Goal: Task Accomplishment & Management: Complete application form

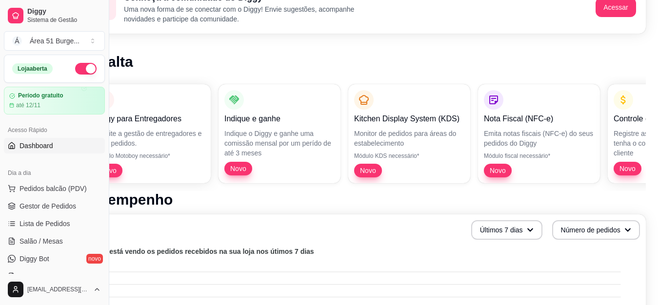
click at [101, 276] on div "Dia a dia Pedidos balcão (PDV) Gestor de Pedidos Lista de Pedidos Salão / Mesas…" at bounding box center [54, 224] width 109 height 127
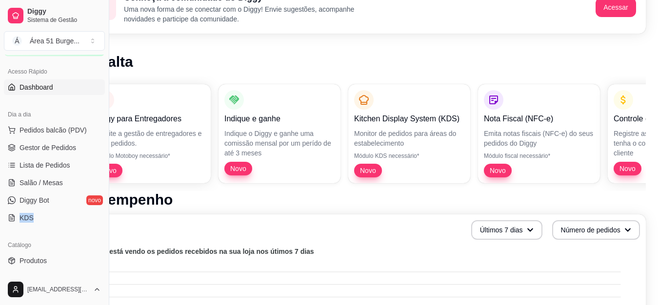
scroll to position [78, 0]
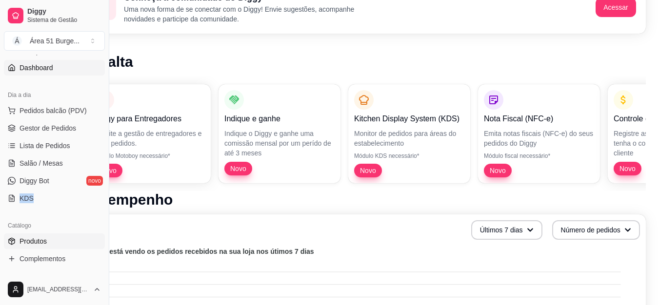
click at [41, 242] on span "Produtos" at bounding box center [33, 242] width 27 height 10
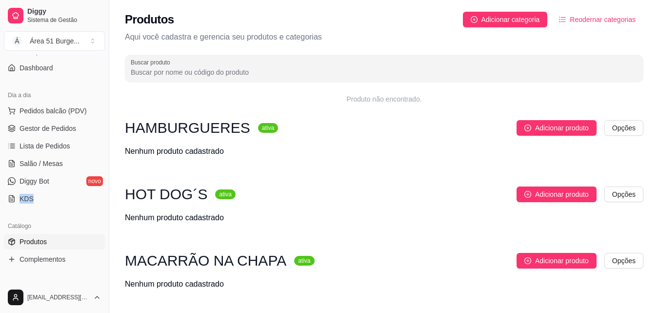
click at [41, 242] on span "Produtos" at bounding box center [33, 242] width 27 height 10
click at [18, 242] on link "Produtos" at bounding box center [54, 242] width 101 height 16
click at [536, 133] on span "Adicionar produto" at bounding box center [562, 127] width 54 height 11
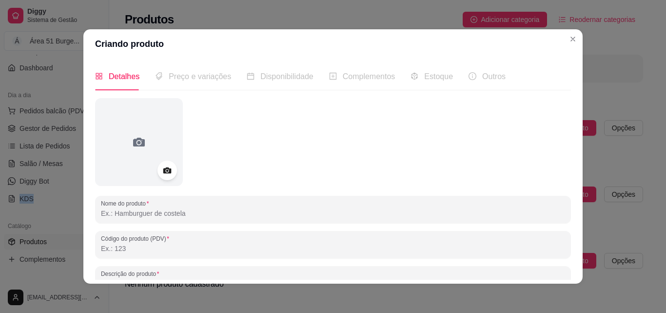
scroll to position [20, 0]
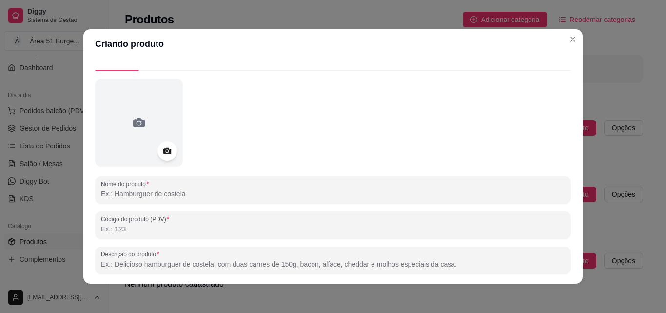
click at [292, 196] on input "Nome do produto" at bounding box center [333, 194] width 464 height 10
click at [177, 191] on input "Nome do produto" at bounding box center [333, 194] width 464 height 10
click at [124, 194] on input "1- PLUTAO" at bounding box center [333, 194] width 464 height 10
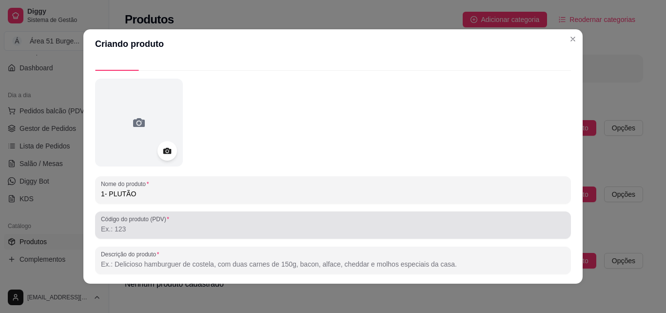
type input "1- PLUTÃO"
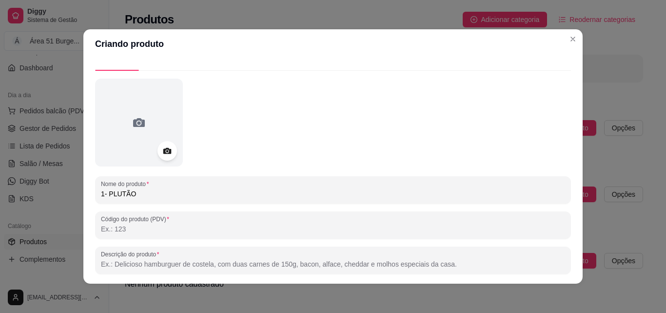
click at [116, 229] on input "Código do produto (PDV)" at bounding box center [333, 229] width 464 height 10
type input "1"
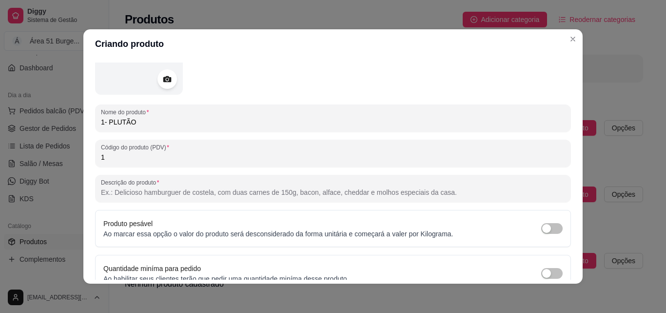
scroll to position [98, 0]
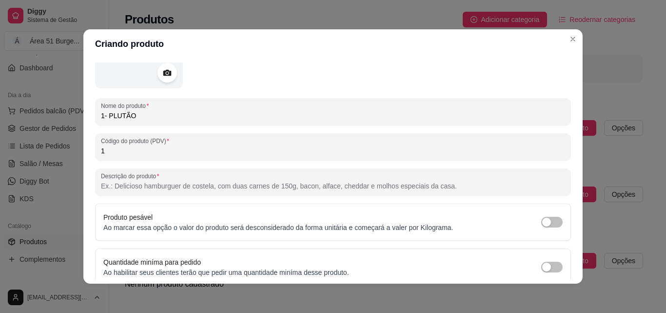
click at [363, 182] on input "Descrição do produto" at bounding box center [333, 186] width 464 height 10
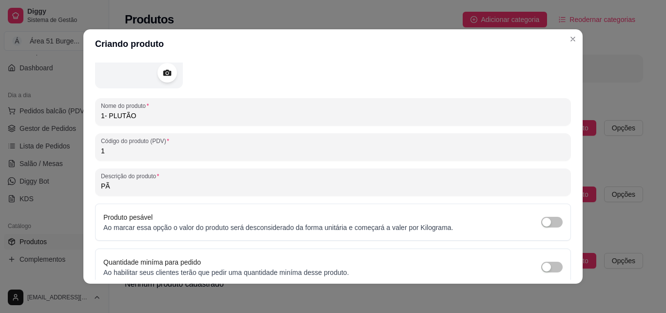
type input "P"
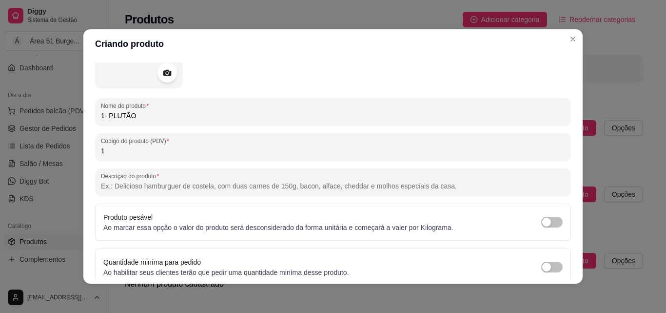
click at [337, 156] on input "1" at bounding box center [333, 151] width 464 height 10
type input "P"
type input "1"
click at [323, 188] on input "Descrição do produto" at bounding box center [333, 186] width 464 height 10
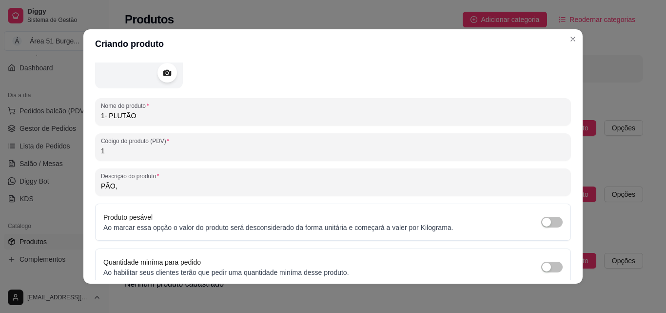
type input "PÃO,"
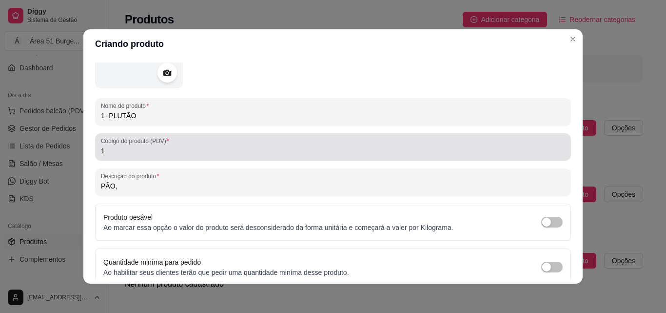
click at [167, 147] on input "1" at bounding box center [333, 151] width 464 height 10
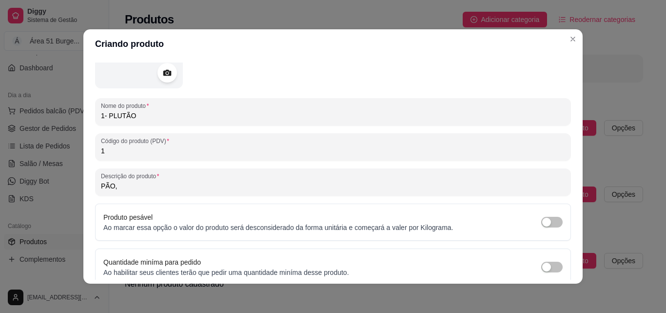
drag, startPoint x: 175, startPoint y: 146, endPoint x: 123, endPoint y: 189, distance: 67.5
click at [123, 189] on input "PÃO," at bounding box center [333, 186] width 464 height 10
drag, startPoint x: 123, startPoint y: 189, endPoint x: 93, endPoint y: 186, distance: 30.4
click at [95, 186] on div "Descrição do produto PÃO," at bounding box center [333, 181] width 476 height 27
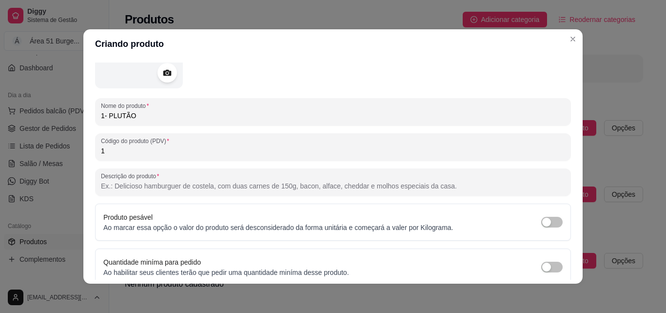
paste input "Pão, hambúrguer bovino, queijo, batata, milho, e salada"
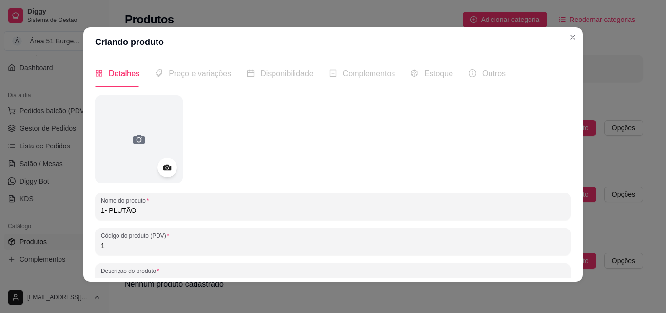
scroll to position [0, 0]
type input "Pão, hambúrguer bovino, queijo, batata, milho, e salada"
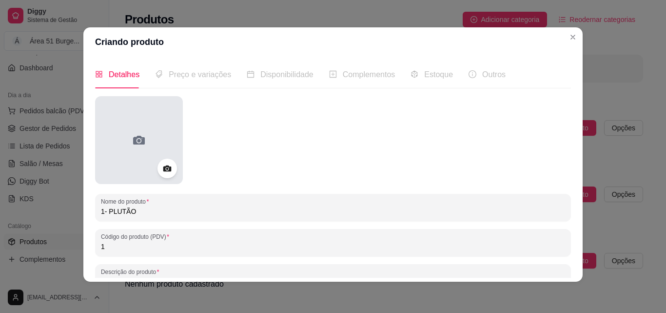
click at [173, 177] on div at bounding box center [139, 140] width 88 height 88
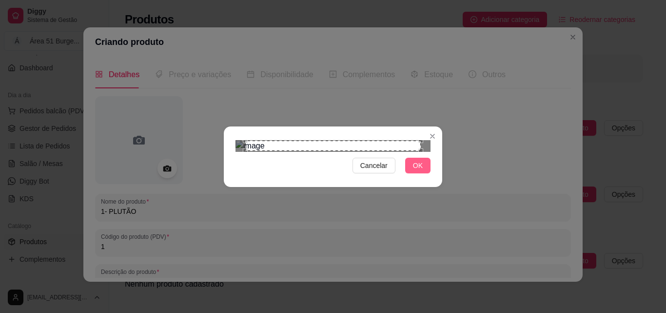
click at [413, 171] on span "OK" at bounding box center [418, 165] width 10 height 11
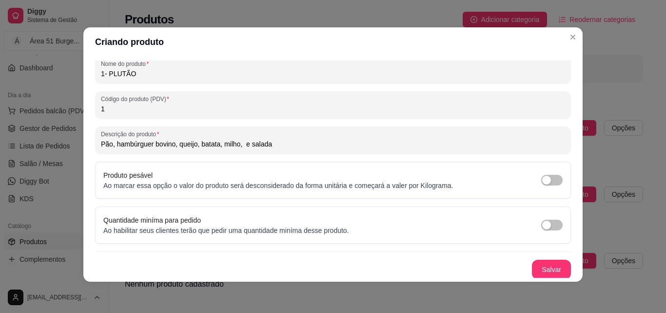
scroll to position [139, 0]
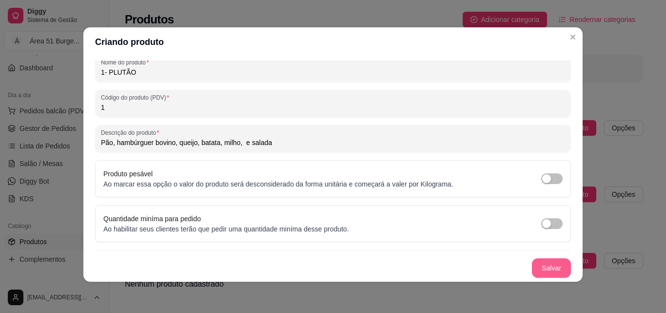
click at [546, 269] on button "Salvar" at bounding box center [551, 268] width 39 height 20
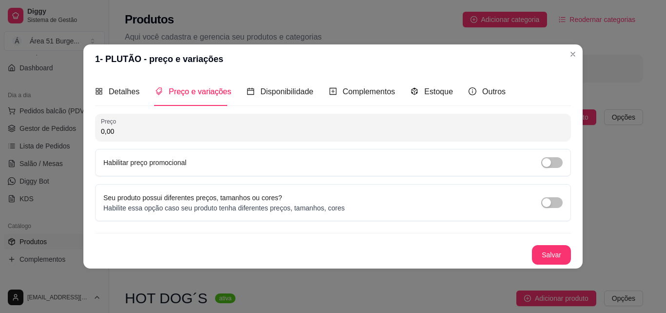
scroll to position [0, 0]
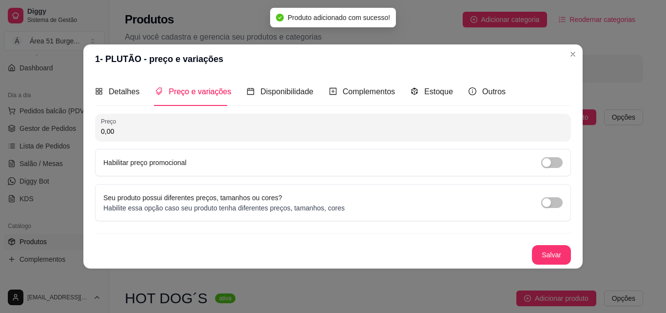
drag, startPoint x: 122, startPoint y: 136, endPoint x: 0, endPoint y: 121, distance: 123.4
click at [0, 125] on div "1- PLUTÃO - preço e variações Detalhes Preço e variações Disponibilidade Comple…" at bounding box center [333, 156] width 666 height 313
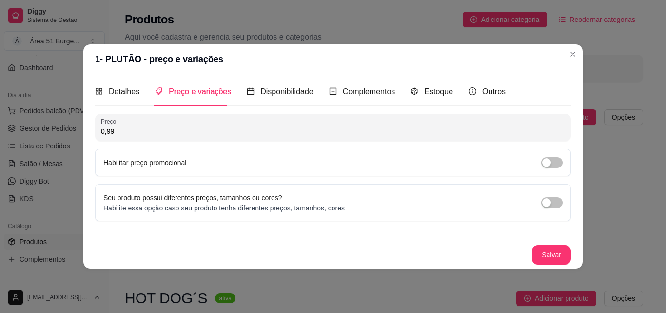
type input "9,90"
click at [558, 203] on span "button" at bounding box center [552, 202] width 21 height 11
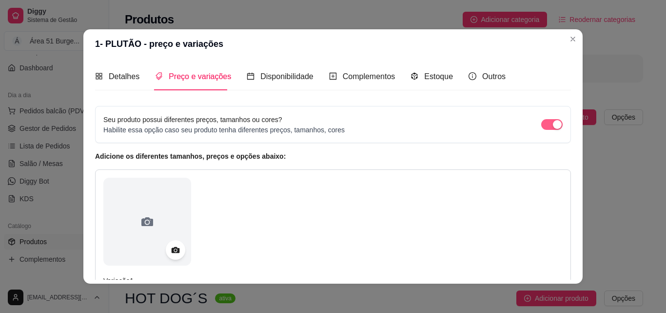
click at [542, 125] on span "button" at bounding box center [552, 124] width 21 height 11
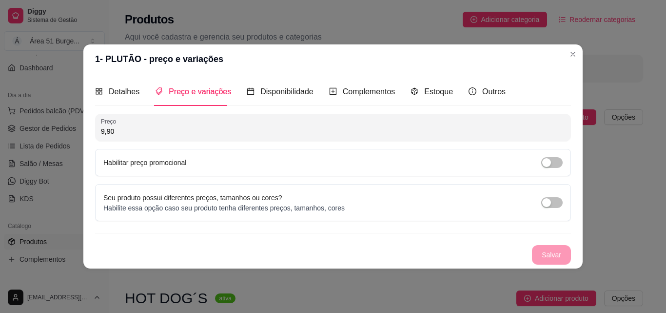
click at [548, 258] on div "Salvar" at bounding box center [333, 255] width 476 height 20
click at [543, 254] on div "Salvar" at bounding box center [333, 255] width 476 height 20
click at [553, 161] on span "button" at bounding box center [552, 162] width 21 height 11
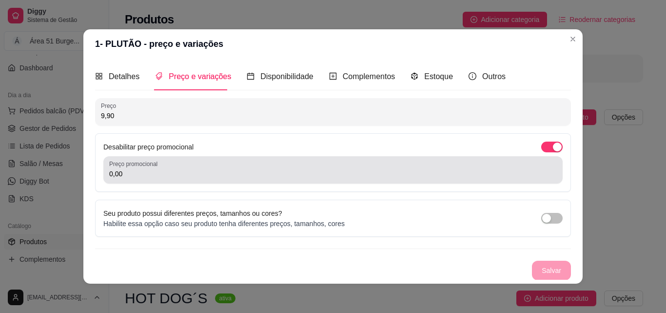
click at [404, 168] on div "0,00" at bounding box center [333, 170] width 448 height 20
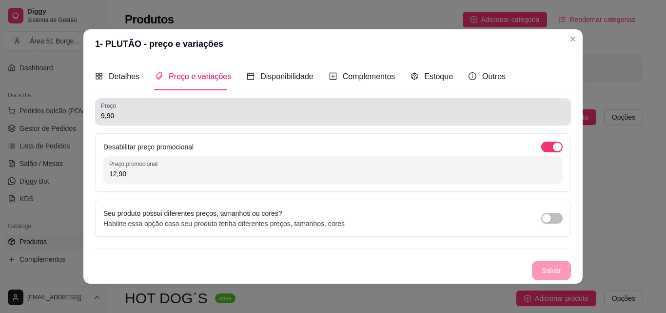
type input "12,90"
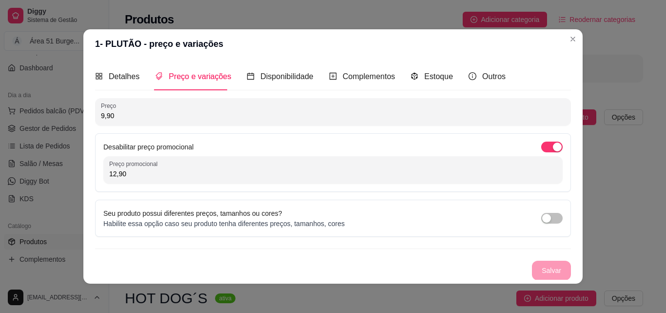
drag, startPoint x: 114, startPoint y: 117, endPoint x: 43, endPoint y: 118, distance: 70.3
click at [43, 118] on div "1- PLUTÃO - preço e variações Detalhes Preço e variações Disponibilidade Comple…" at bounding box center [333, 156] width 666 height 313
type input "14,90"
click at [335, 73] on div "Complementos" at bounding box center [362, 76] width 66 height 12
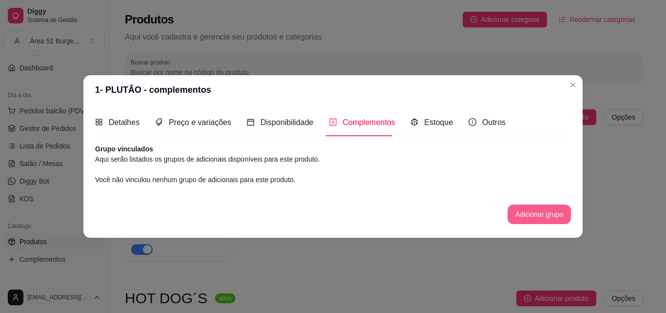
click at [518, 218] on button "Adicionar grupo" at bounding box center [539, 214] width 63 height 20
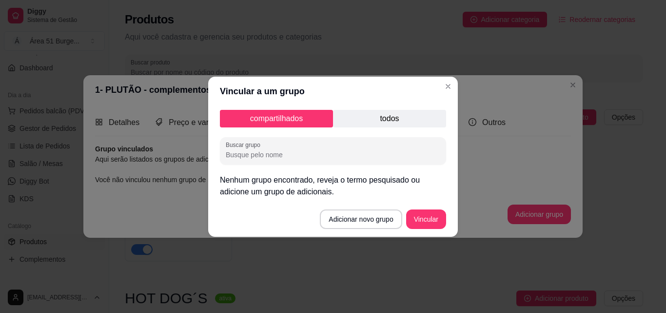
click at [302, 153] on input "Buscar grupo" at bounding box center [333, 155] width 215 height 10
click at [363, 220] on button "Adicionar novo grupo" at bounding box center [362, 218] width 80 height 19
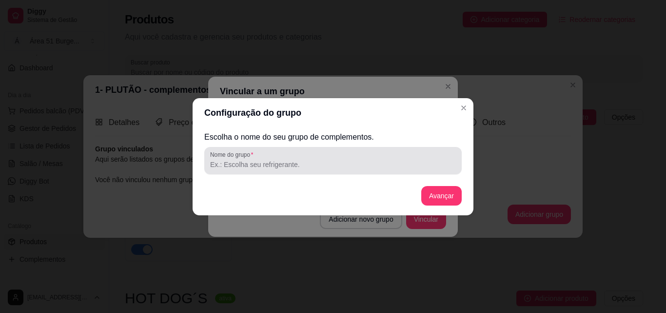
click at [296, 162] on input "Nome do grupo" at bounding box center [333, 165] width 246 height 10
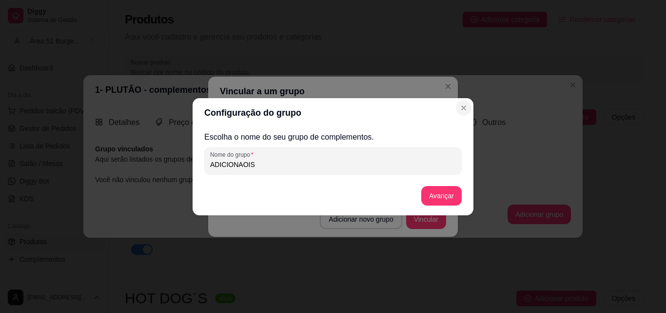
type input "ADICIONAOIS"
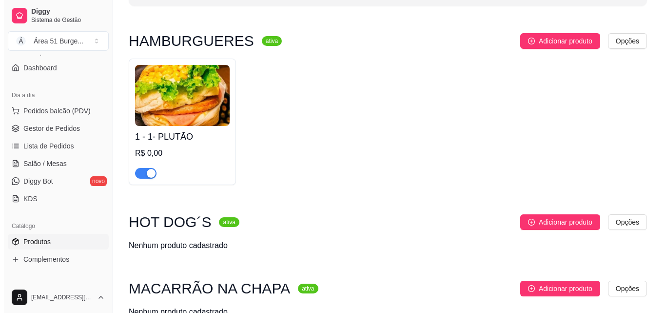
scroll to position [98, 0]
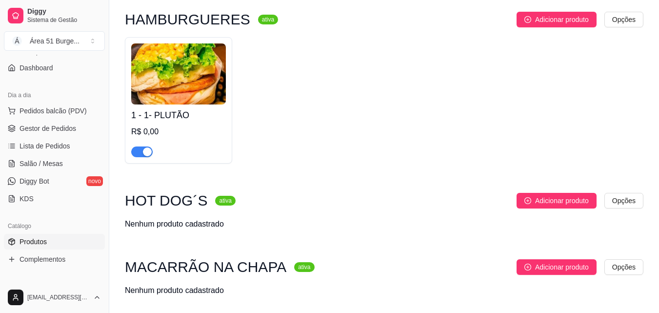
click at [162, 130] on div "R$ 0,00" at bounding box center [178, 132] width 95 height 12
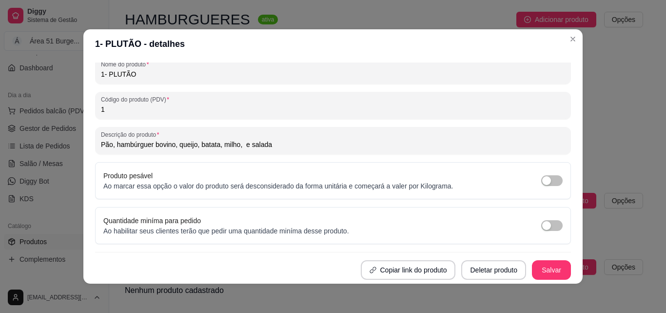
scroll to position [2, 0]
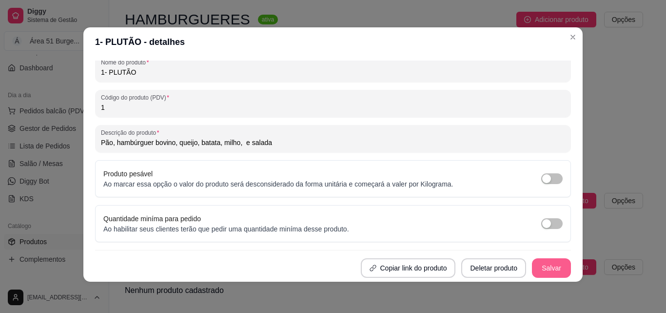
click at [545, 266] on button "Salvar" at bounding box center [551, 268] width 39 height 20
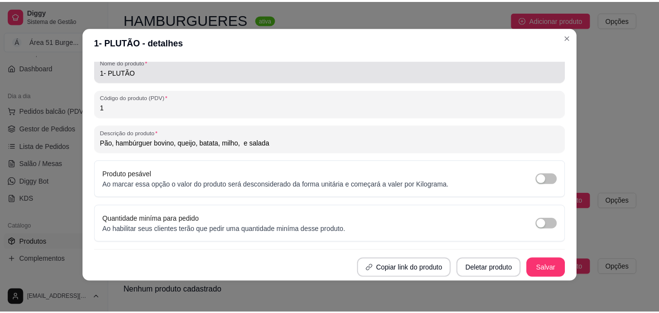
scroll to position [0, 0]
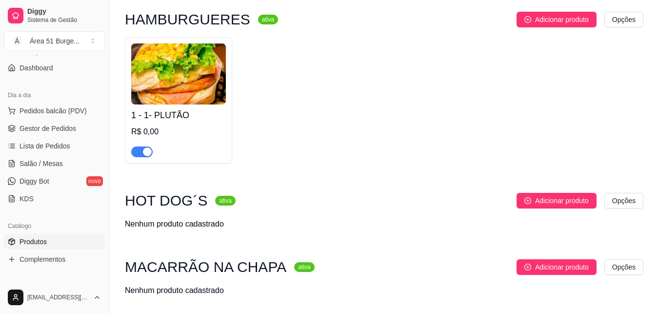
click at [637, 18] on html "Diggy Sistema de Gestão Á Área 51 Burge ... Loja aberta Período gratuito até 12…" at bounding box center [329, 58] width 659 height 313
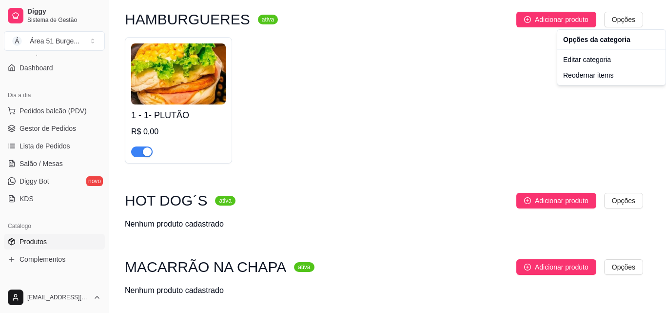
click at [154, 133] on html "Diggy Sistema de Gestão Á Área 51 Burge ... Loja aberta Período gratuito até 12…" at bounding box center [333, 58] width 666 height 313
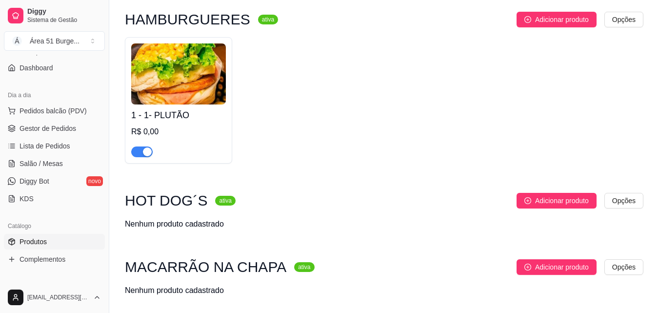
click at [184, 80] on img at bounding box center [178, 73] width 95 height 61
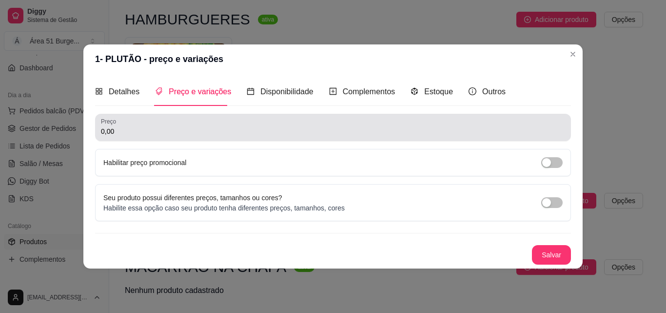
click at [131, 129] on input "0,00" at bounding box center [333, 131] width 464 height 10
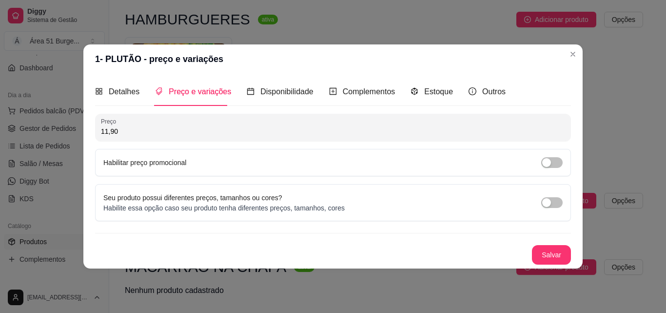
type input "11,90"
click at [126, 163] on label "Habilitar preço promocional" at bounding box center [144, 163] width 83 height 8
click at [549, 158] on div "button" at bounding box center [547, 162] width 9 height 9
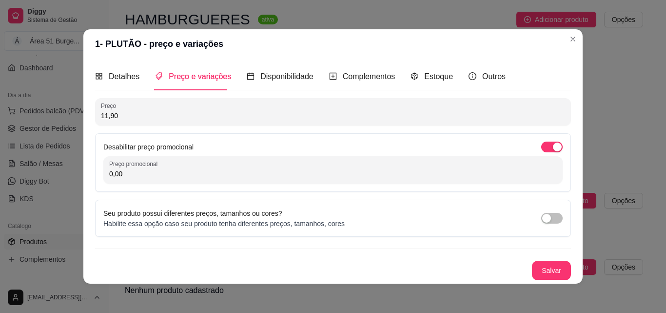
drag, startPoint x: 124, startPoint y: 170, endPoint x: 97, endPoint y: 170, distance: 27.3
click at [97, 170] on div "Desabilitar preço promocional Preço promocional 0,00" at bounding box center [333, 162] width 476 height 59
type input "9,90"
click at [537, 268] on button "Salvar" at bounding box center [552, 270] width 38 height 19
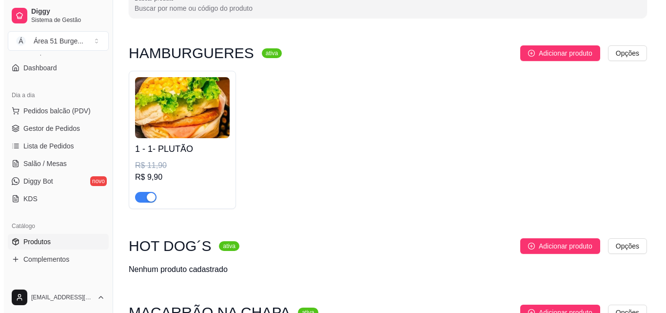
scroll to position [49, 0]
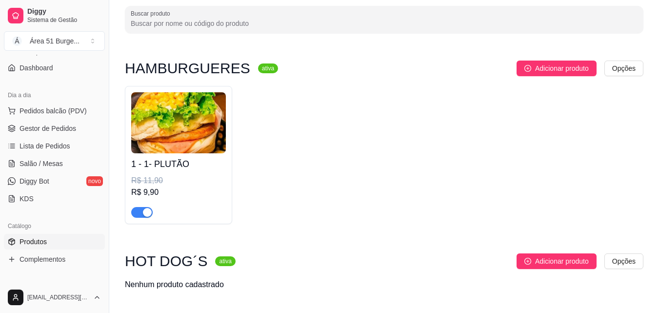
click at [203, 139] on img at bounding box center [178, 122] width 95 height 61
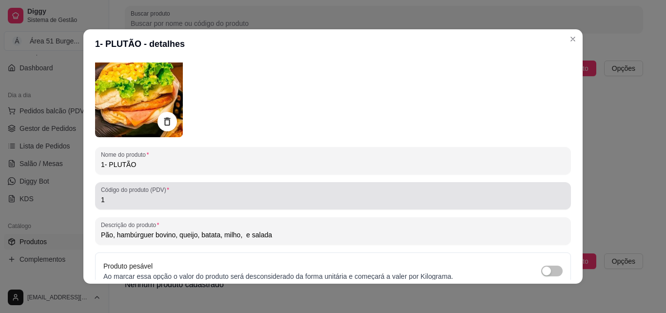
scroll to position [0, 0]
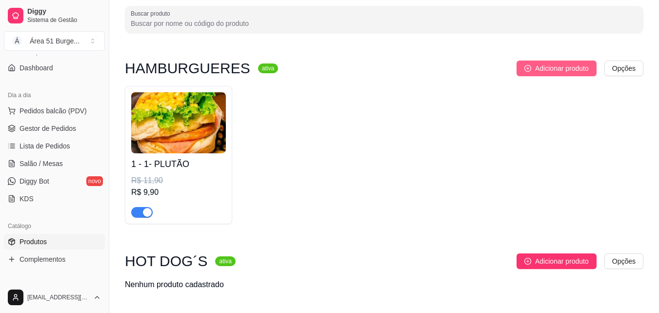
click at [549, 74] on button "Adicionar produto" at bounding box center [557, 68] width 80 height 16
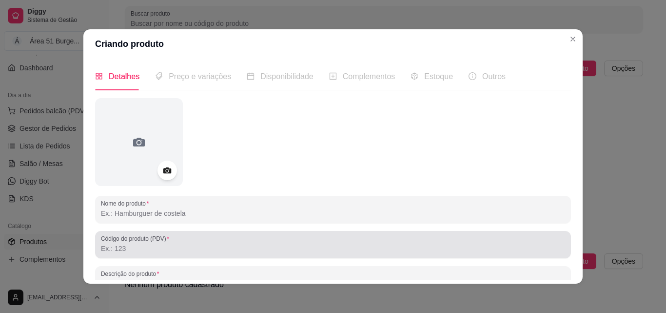
scroll to position [49, 0]
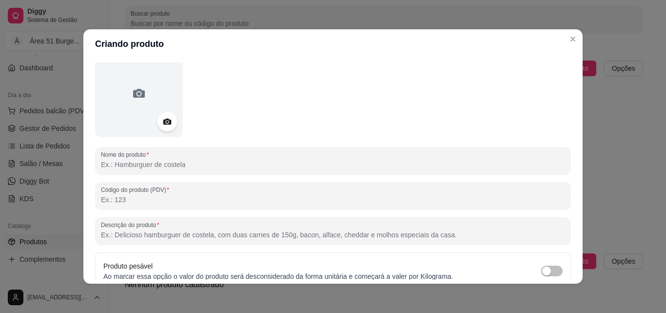
click at [172, 236] on input "Descrição do produto" at bounding box center [333, 235] width 464 height 10
paste input "Pão, hambúrguer bovino, queijo,presunto ,[GEOGRAPHIC_DATA], milho e salada"
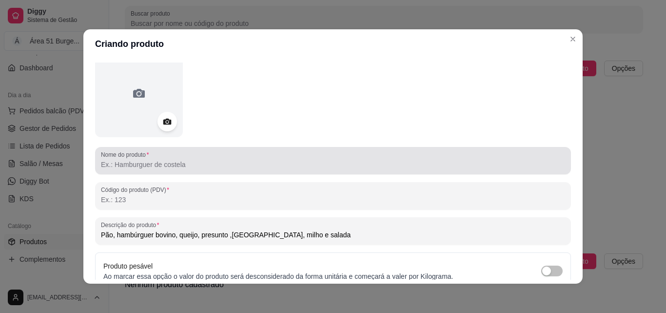
type input "Pão, hambúrguer bovino, queijo, presunto ,[GEOGRAPHIC_DATA], milho e salada"
click at [147, 166] on input "Nome do produto" at bounding box center [333, 165] width 464 height 10
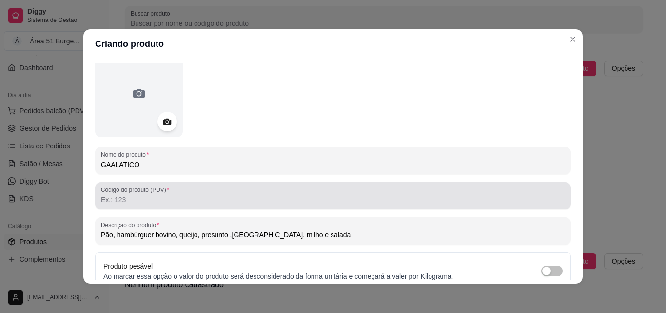
type input "GAALATICO"
click at [127, 193] on label "Código do produto (PDV)" at bounding box center [137, 189] width 72 height 8
click at [127, 195] on input "Código do produto (PDV)" at bounding box center [333, 200] width 464 height 10
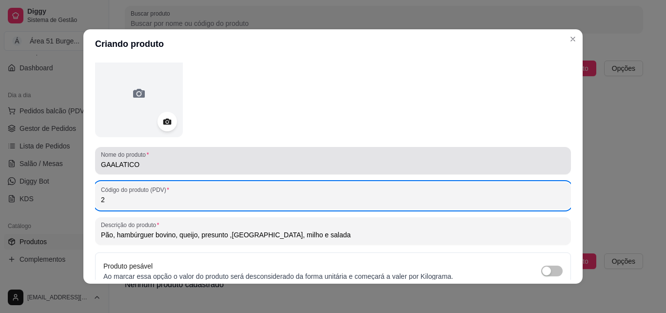
type input "2"
click at [104, 166] on input "GAALATICO" at bounding box center [333, 165] width 464 height 10
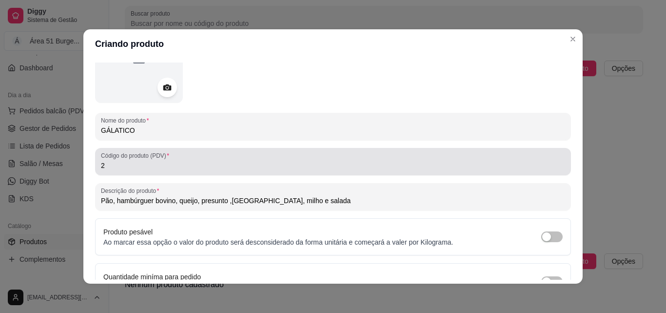
scroll to position [139, 0]
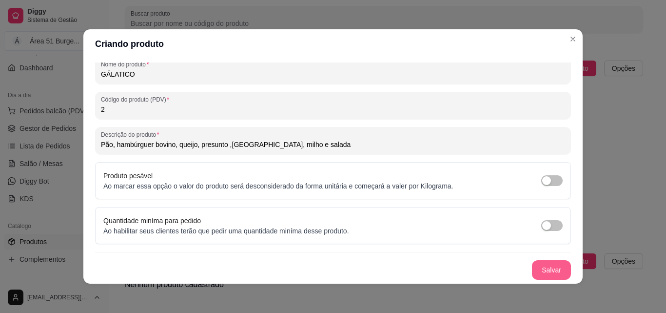
type input "GÁLATICO"
click at [543, 269] on button "Salvar" at bounding box center [551, 270] width 39 height 20
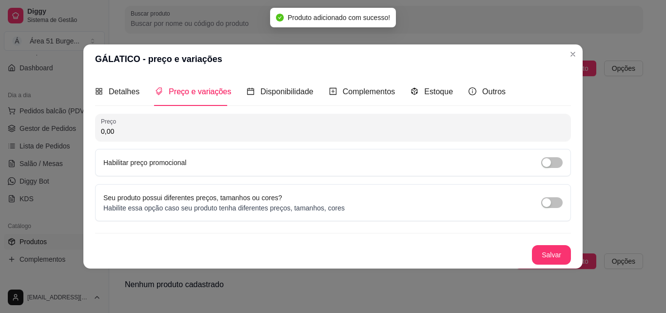
scroll to position [0, 0]
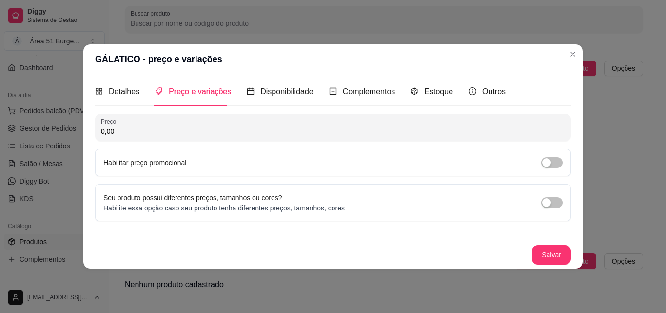
drag, startPoint x: 125, startPoint y: 128, endPoint x: 43, endPoint y: 128, distance: 81.5
click at [43, 128] on div "GÁLATICO - preço e variações Detalhes Preço e variações Disponibilidade Complem…" at bounding box center [333, 156] width 666 height 313
type input "14,90"
click at [104, 161] on label "Habilitar preço promocional" at bounding box center [144, 163] width 83 height 8
click at [557, 159] on span "button" at bounding box center [552, 162] width 21 height 11
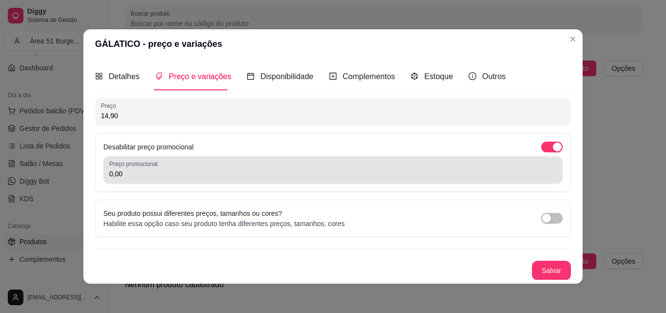
click at [152, 167] on label "Preço promocional" at bounding box center [135, 164] width 52 height 8
click at [152, 169] on input "0,00" at bounding box center [333, 174] width 448 height 10
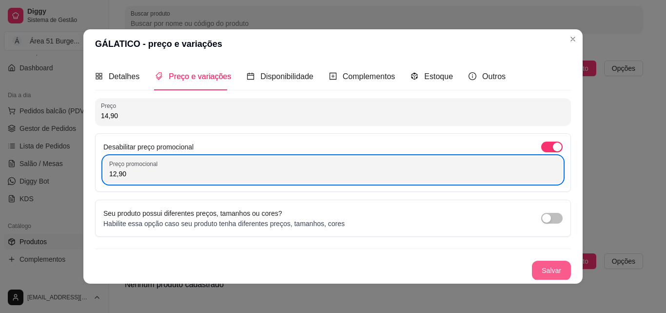
type input "12,90"
click at [539, 269] on button "Salvar" at bounding box center [551, 271] width 39 height 20
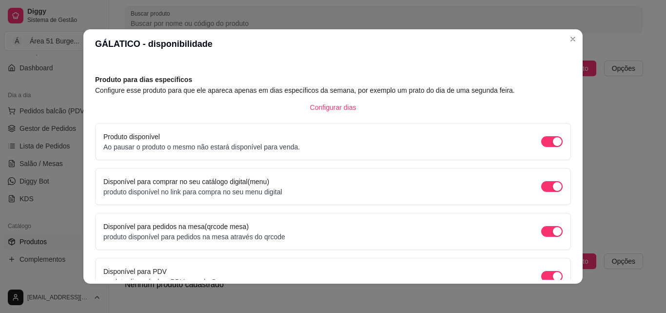
scroll to position [88, 0]
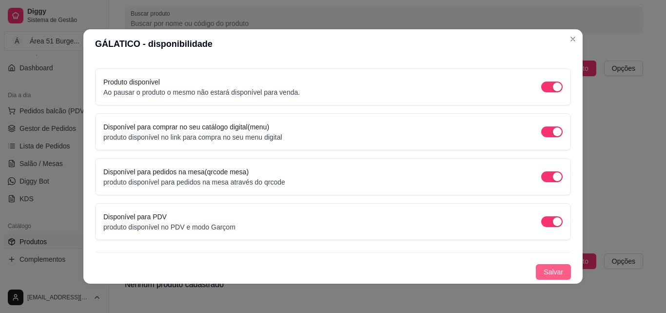
click at [544, 274] on span "Salvar" at bounding box center [554, 271] width 20 height 11
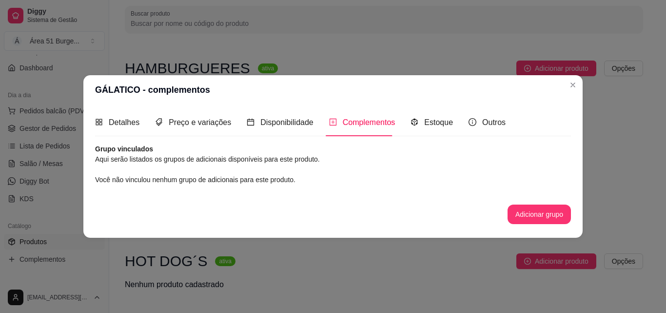
scroll to position [0, 0]
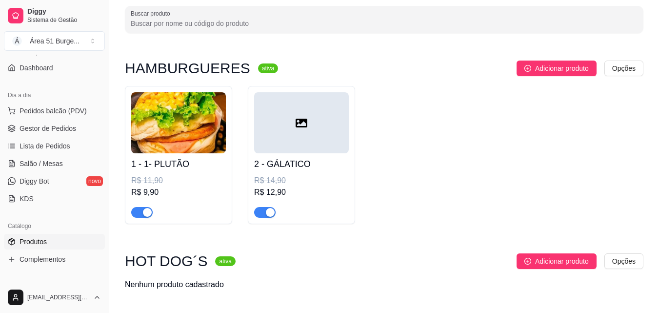
click at [318, 124] on div at bounding box center [301, 122] width 95 height 61
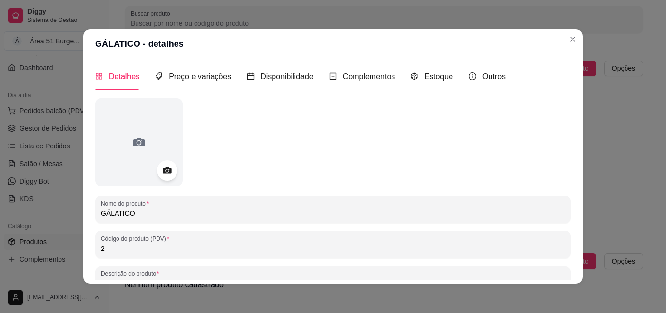
click at [161, 167] on icon at bounding box center [166, 170] width 11 height 11
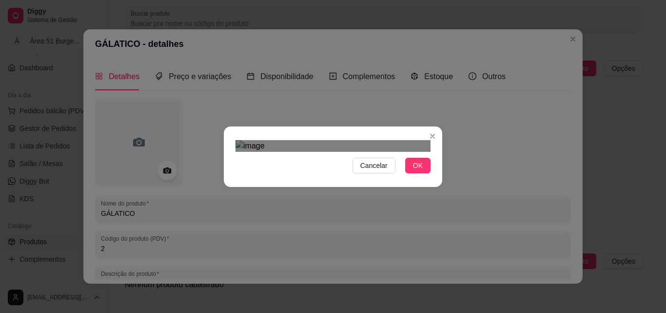
click at [382, 152] on img at bounding box center [333, 146] width 195 height 12
click at [343, 140] on img at bounding box center [333, 146] width 195 height 12
click at [251, 140] on div at bounding box center [333, 146] width 195 height 12
click at [388, 140] on div at bounding box center [333, 146] width 195 height 12
click at [425, 234] on div "Use the arrow keys to move the crop selection area" at bounding box center [360, 303] width 139 height 139
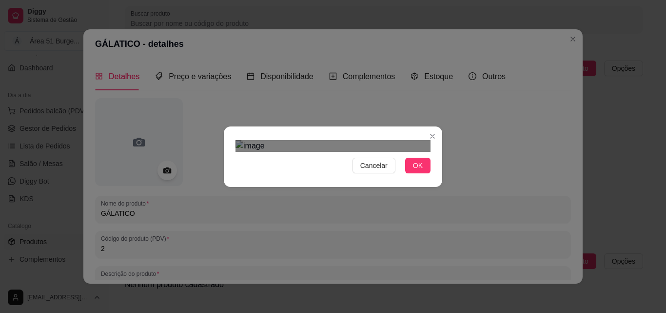
click at [225, 0] on html "Diggy Sistema de Gestão Á Área 51 Burge ... Loja aberta Período gratuito até 12…" at bounding box center [333, 107] width 666 height 313
click at [423, 152] on div at bounding box center [333, 146] width 195 height 12
click at [238, 152] on img at bounding box center [333, 146] width 195 height 12
click at [429, 136] on div "Cancelar OK" at bounding box center [333, 156] width 219 height 41
click at [414, 171] on span "OK" at bounding box center [418, 165] width 10 height 11
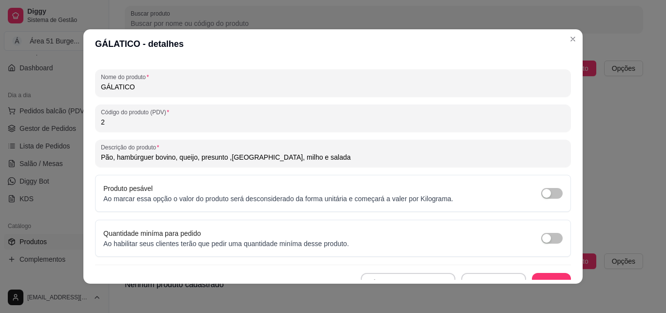
scroll to position [139, 0]
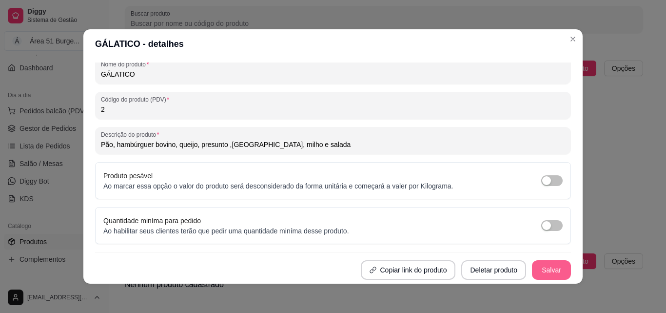
click at [548, 271] on button "Salvar" at bounding box center [551, 270] width 39 height 20
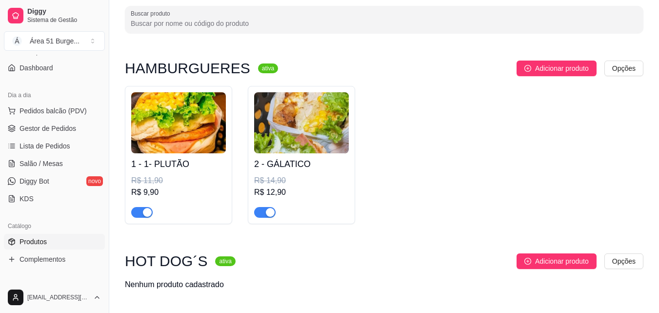
click at [183, 117] on img at bounding box center [178, 122] width 95 height 61
click at [572, 71] on span "Adicionar produto" at bounding box center [562, 68] width 54 height 11
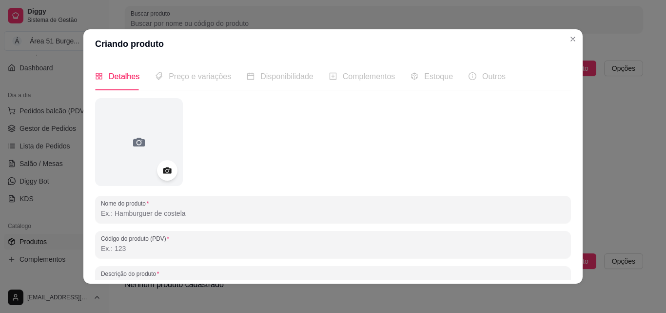
click at [163, 168] on icon at bounding box center [167, 170] width 8 height 6
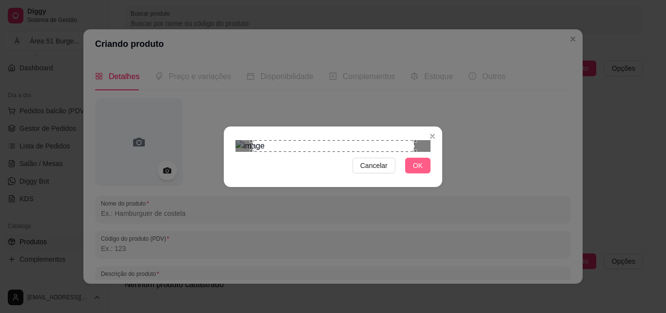
click at [406, 173] on button "OK" at bounding box center [417, 166] width 25 height 16
click at [408, 173] on button "OK" at bounding box center [417, 166] width 25 height 16
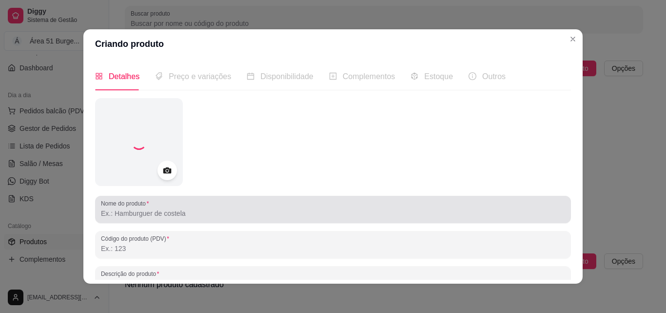
click at [151, 210] on input "Nome do produto" at bounding box center [333, 213] width 464 height 10
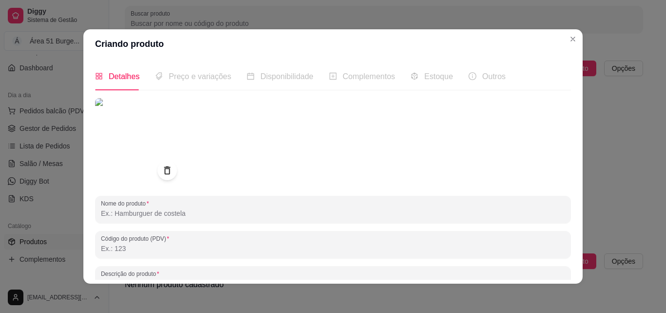
type input "O"
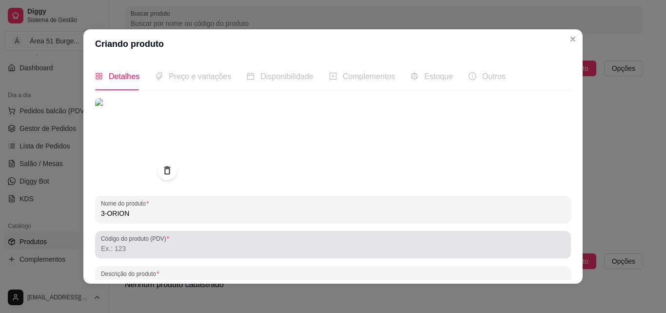
type input "3-ORION"
click at [117, 254] on div at bounding box center [333, 245] width 464 height 20
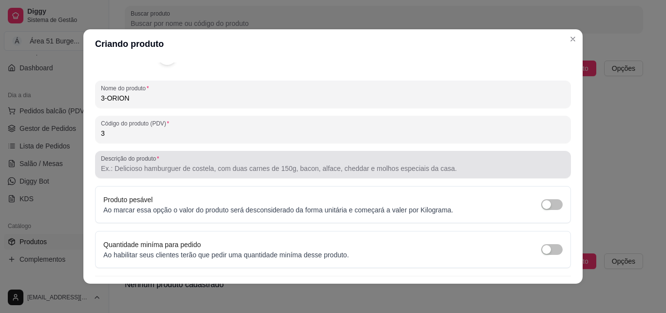
scroll to position [140, 0]
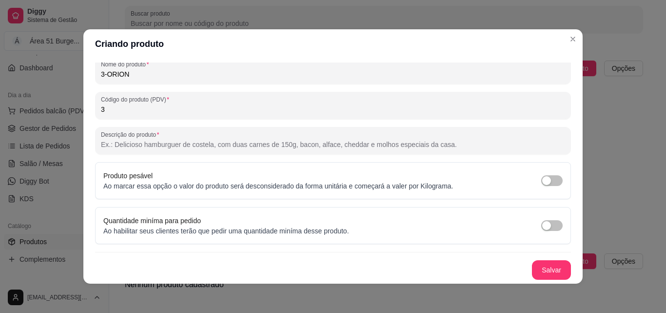
type input "3"
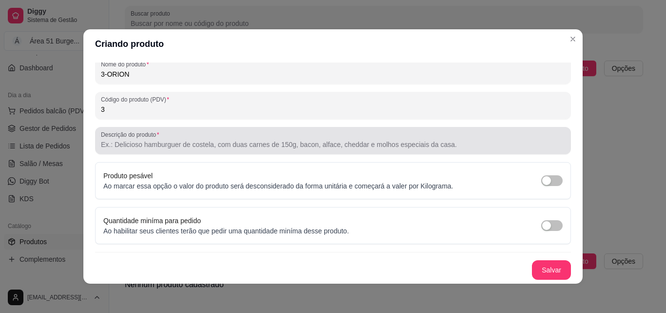
click at [167, 137] on div at bounding box center [333, 141] width 464 height 20
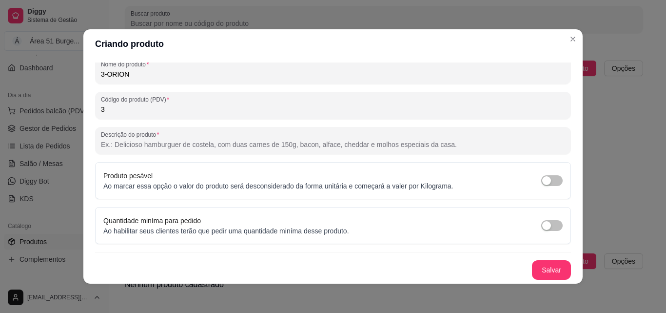
paste input "Pão, hambúrguer bovino, ovo, presunto , queijo, batata, milho,e salada"
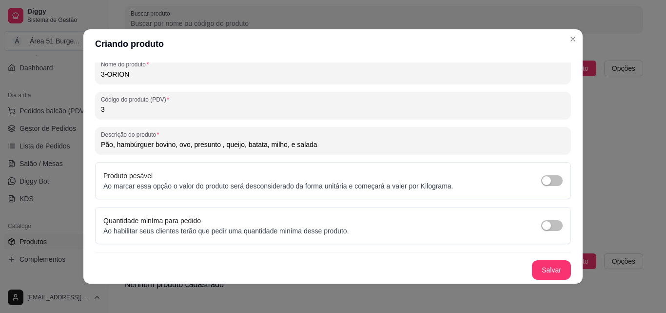
click at [283, 144] on input "Pão, hambúrguer bovino, ovo, presunto , queijo, batata, milho, e salada" at bounding box center [333, 145] width 464 height 10
type input "Pão, hambúrguer bovino, ovo, presunto , queijo, batata, milho e salada"
click at [542, 268] on button "Salvar" at bounding box center [552, 270] width 38 height 19
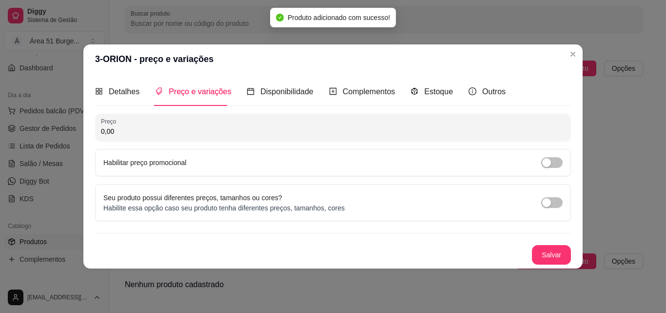
scroll to position [0, 0]
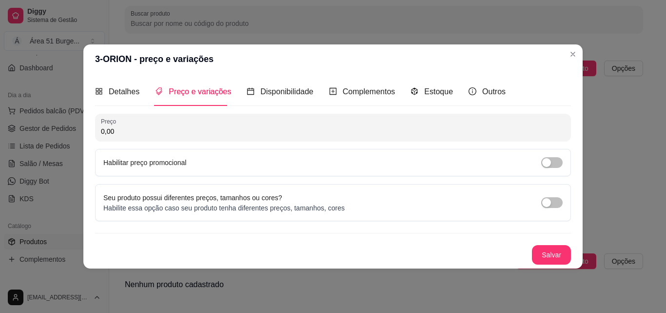
drag, startPoint x: 118, startPoint y: 128, endPoint x: 35, endPoint y: 124, distance: 83.0
click at [35, 124] on div "3-ORION - preço e variações Detalhes Preço e variações Disponibilidade Compleme…" at bounding box center [333, 156] width 666 height 313
type input "15,90"
click at [549, 157] on span "button" at bounding box center [552, 162] width 21 height 11
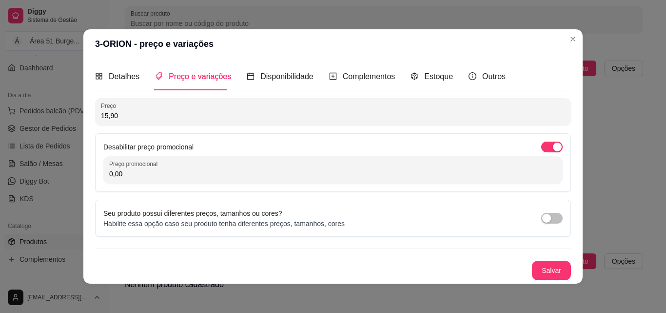
drag, startPoint x: 119, startPoint y: 172, endPoint x: 97, endPoint y: 169, distance: 22.1
click at [99, 170] on div "Desabilitar preço promocional Preço promocional 0,00" at bounding box center [333, 162] width 476 height 59
type input "13,90"
click at [537, 270] on button "Salvar" at bounding box center [552, 270] width 38 height 19
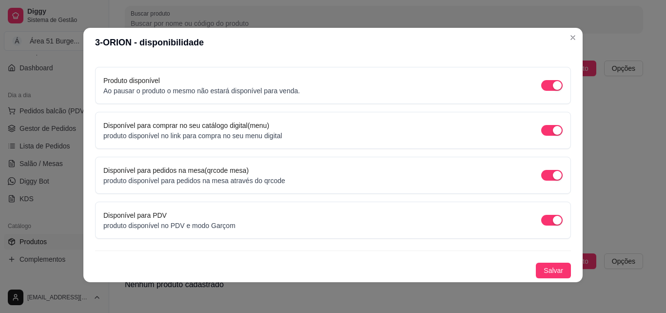
scroll to position [2, 0]
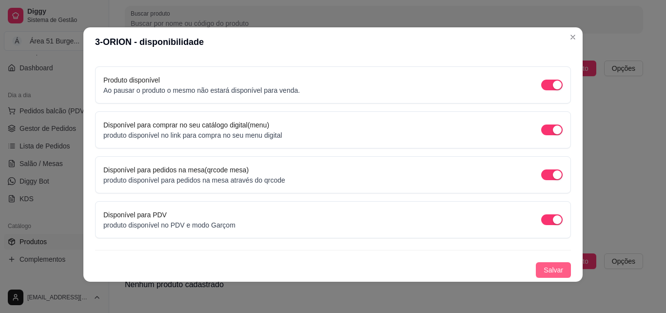
click at [544, 265] on span "Salvar" at bounding box center [554, 269] width 20 height 11
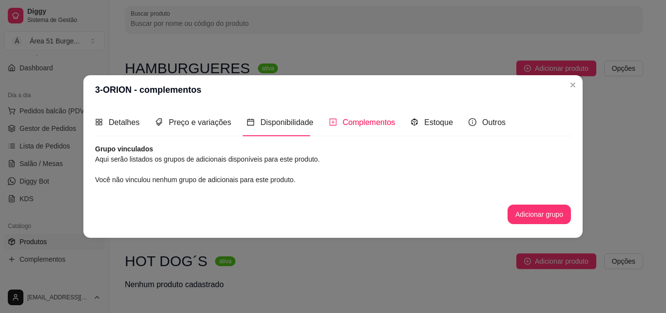
scroll to position [0, 0]
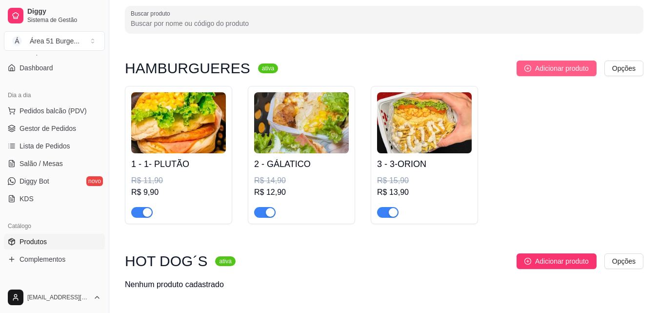
click at [576, 65] on span "Adicionar produto" at bounding box center [562, 68] width 54 height 11
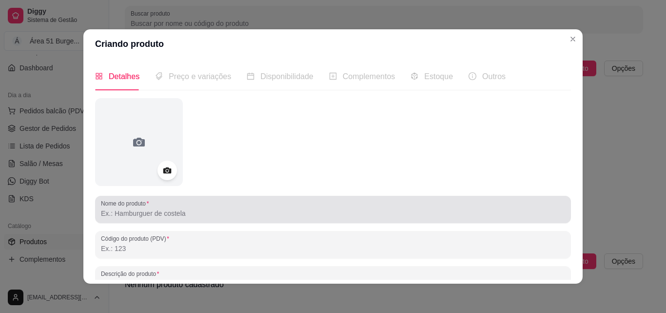
scroll to position [98, 0]
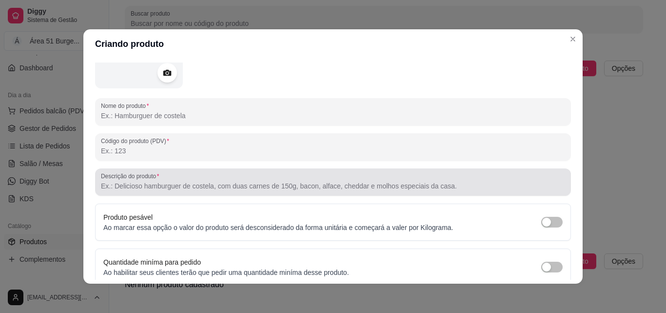
click at [151, 185] on input "Descrição do produto" at bounding box center [333, 186] width 464 height 10
drag, startPoint x: 150, startPoint y: 178, endPoint x: 86, endPoint y: 204, distance: 68.7
click at [86, 204] on div "Detalhes Preço e variações Disponibilidade Complementos Estoque Outros Nome do …" at bounding box center [333, 171] width 500 height 225
click at [144, 188] on input "Descrição do produto" at bounding box center [333, 186] width 464 height 10
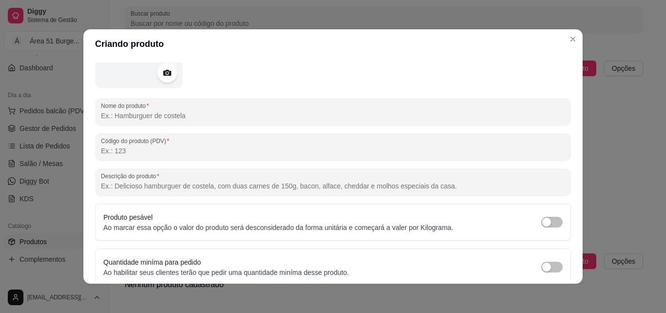
paste input "Pão, hambúrguer bovino,ovo bacon, presunto, queijo, batata, milho e salada"
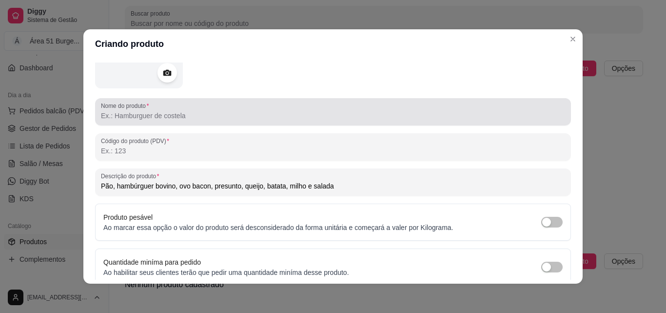
type input "Pão, hambúrguer bovino, ovo bacon, presunto, queijo, batata, milho e salada"
click at [129, 119] on input "Nome do produto" at bounding box center [333, 116] width 464 height 10
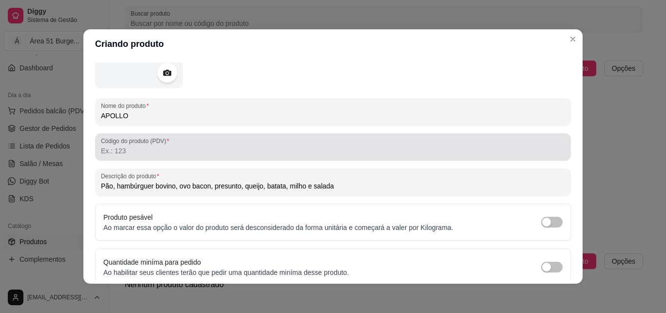
type input "APOLLO"
click at [154, 151] on input "Código do produto (PDV)" at bounding box center [333, 151] width 464 height 10
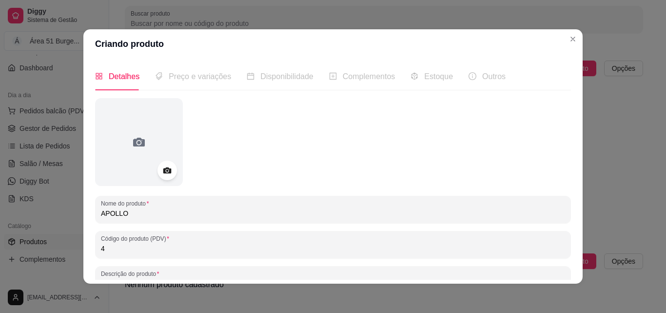
scroll to position [139, 0]
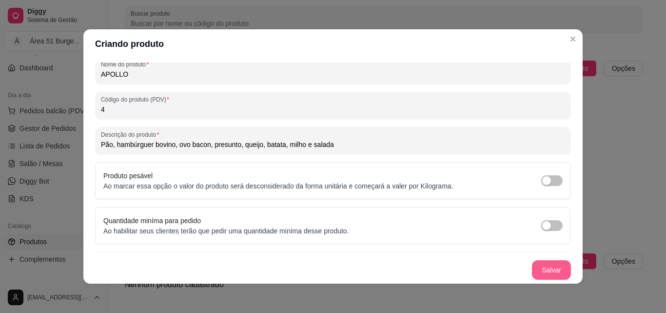
type input "4"
click at [545, 271] on button "Salvar" at bounding box center [552, 270] width 38 height 19
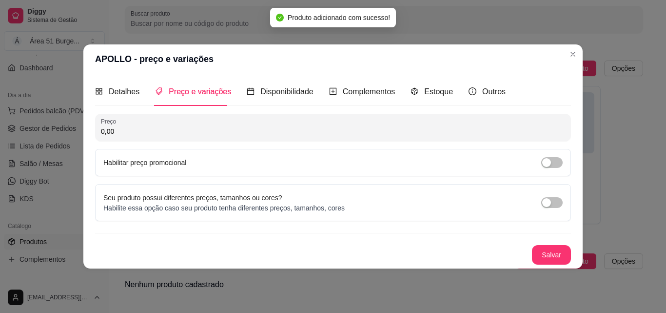
scroll to position [0, 0]
drag, startPoint x: 136, startPoint y: 127, endPoint x: 24, endPoint y: 120, distance: 111.5
click at [30, 127] on div "APOLLO - preço e variações Detalhes Preço e variações Disponibilidade Complemen…" at bounding box center [333, 156] width 666 height 313
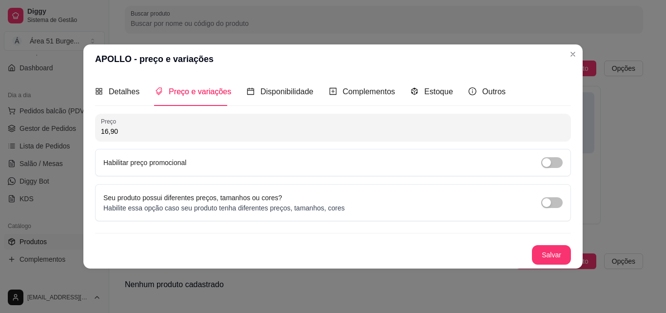
type input "16,90"
click at [538, 203] on div "Seu produto possui diferentes preços, tamanhos ou cores? Habilite essa opção ca…" at bounding box center [333, 202] width 460 height 20
click at [555, 201] on span "button" at bounding box center [552, 202] width 21 height 11
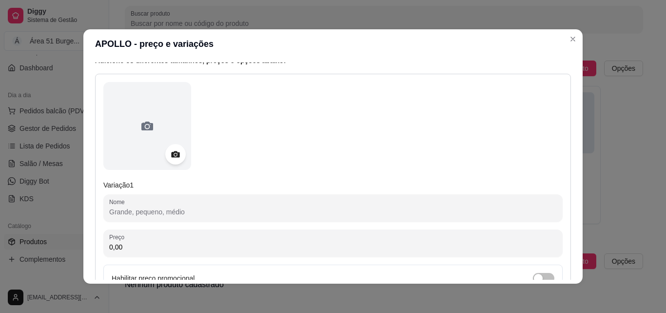
scroll to position [98, 0]
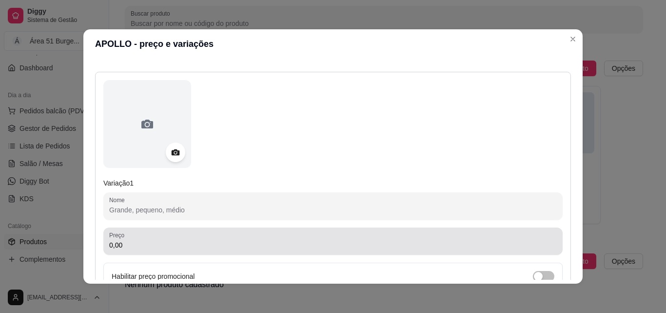
click at [130, 244] on input "0,00" at bounding box center [333, 245] width 448 height 10
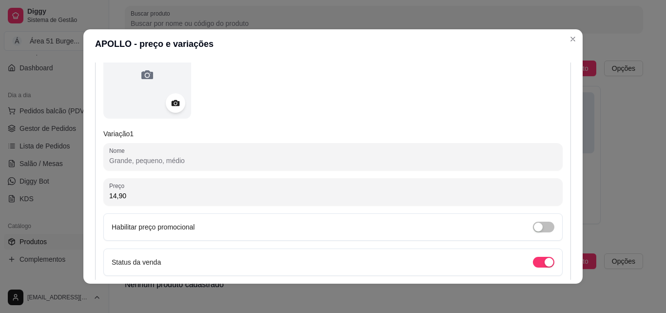
scroll to position [146, 0]
type input "14,90"
click at [544, 263] on div "Status da venda" at bounding box center [333, 262] width 460 height 27
click at [533, 262] on span "button" at bounding box center [543, 262] width 21 height 11
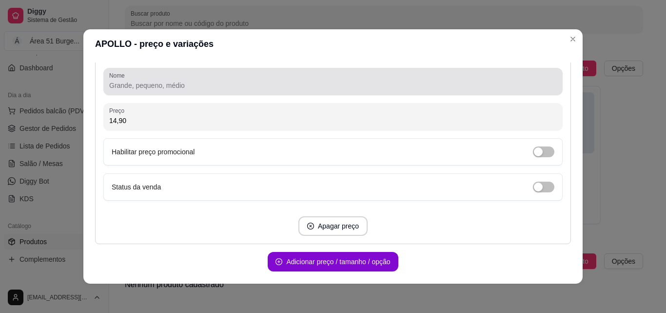
scroll to position [244, 0]
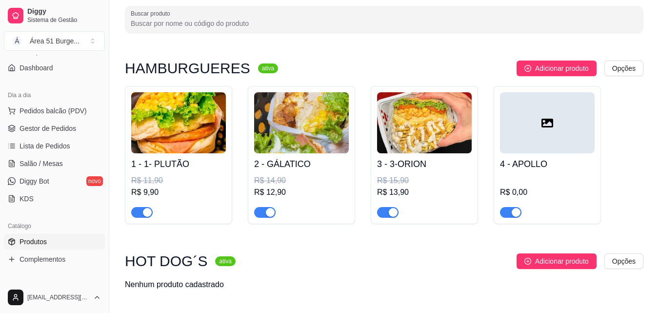
click at [541, 136] on div at bounding box center [547, 122] width 95 height 61
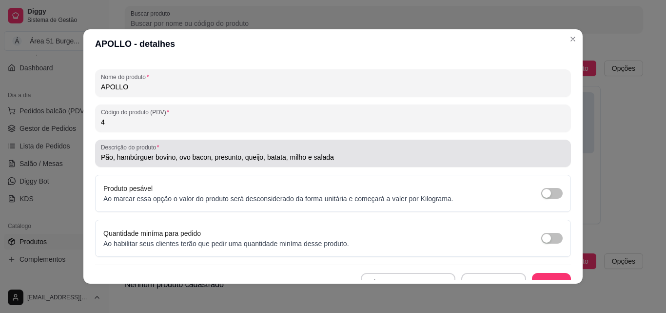
scroll to position [139, 0]
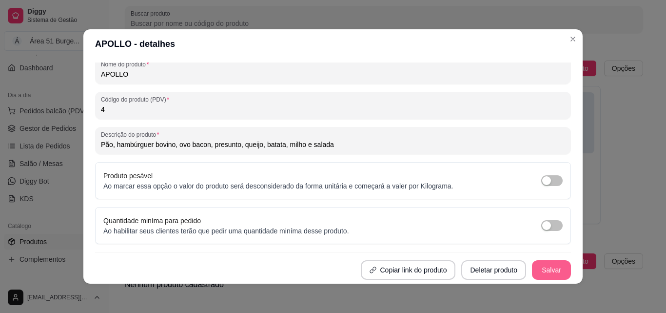
click at [546, 272] on button "Salvar" at bounding box center [551, 270] width 39 height 20
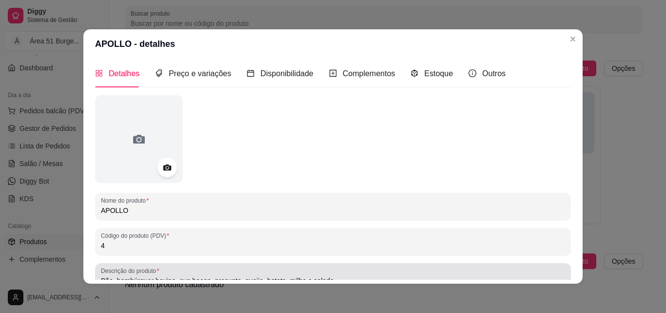
scroll to position [0, 0]
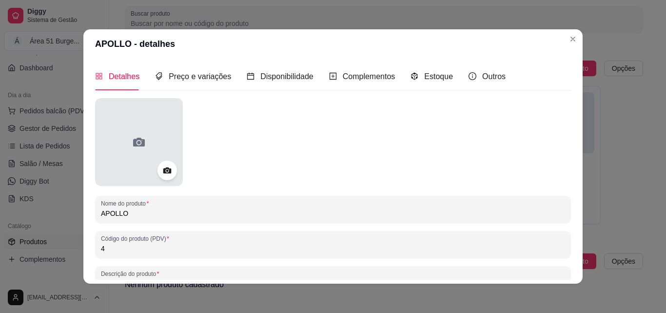
click at [144, 150] on div at bounding box center [139, 142] width 88 height 88
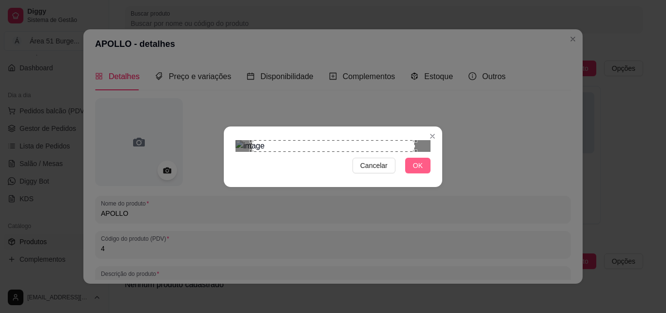
click at [413, 173] on button "OK" at bounding box center [417, 166] width 25 height 16
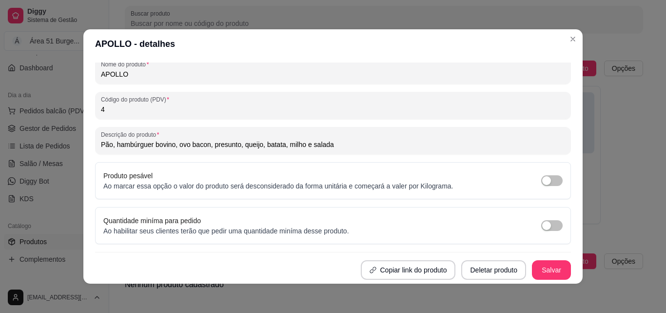
scroll to position [2, 0]
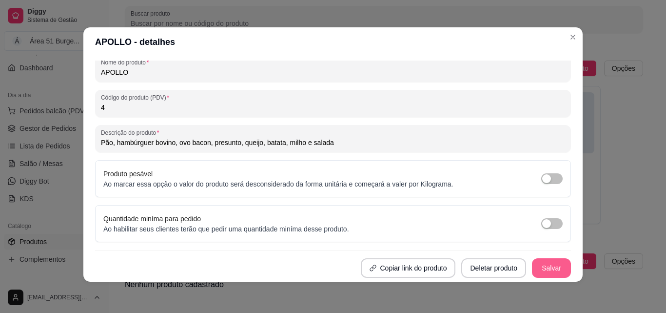
click at [544, 270] on button "Salvar" at bounding box center [551, 268] width 39 height 20
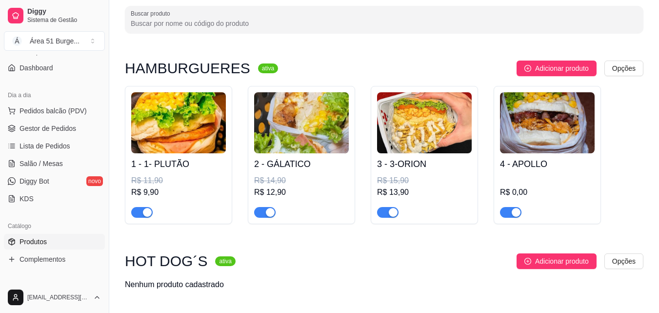
click at [518, 191] on div "R$ 0,00" at bounding box center [547, 192] width 95 height 12
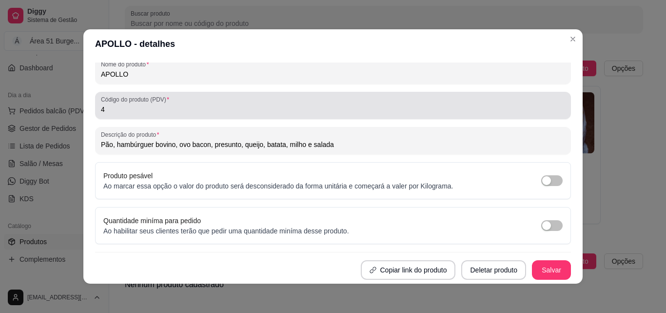
scroll to position [0, 0]
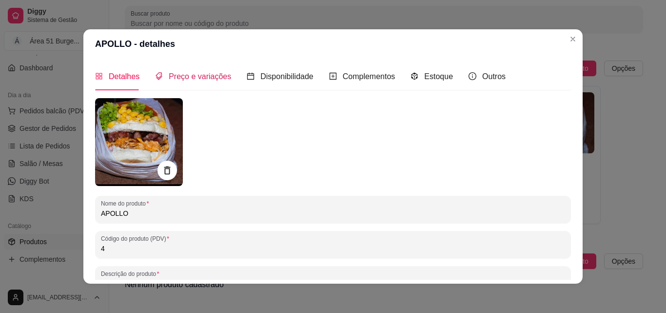
click at [179, 79] on span "Preço e variações" at bounding box center [200, 76] width 62 height 8
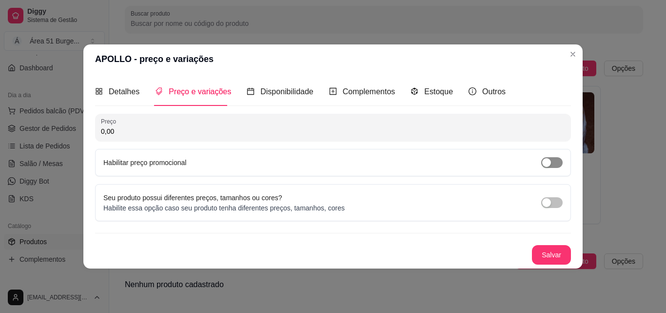
click at [554, 166] on span "button" at bounding box center [552, 162] width 21 height 11
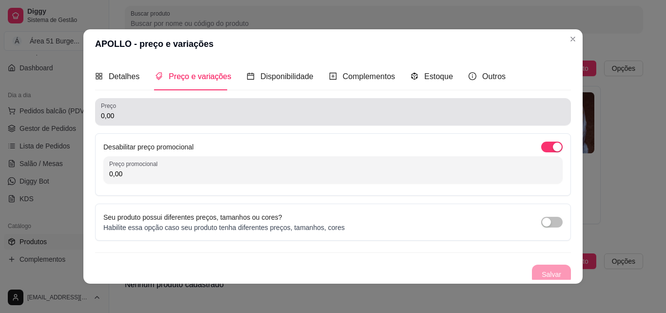
click at [154, 114] on input "0,00" at bounding box center [333, 116] width 464 height 10
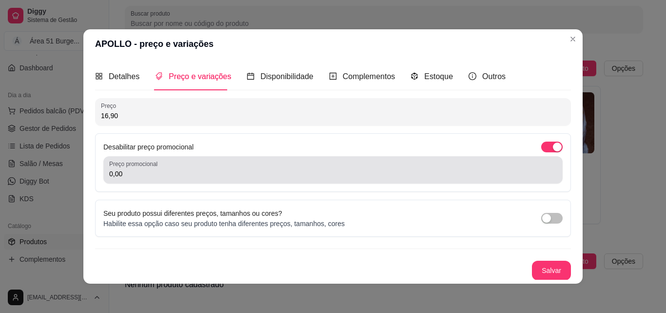
type input "16,90"
click at [117, 176] on input "0,00" at bounding box center [333, 174] width 448 height 10
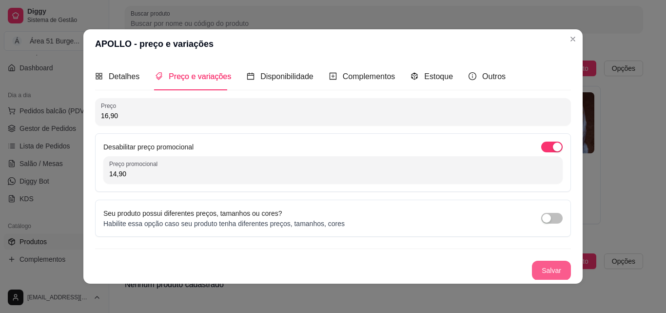
type input "14,90"
click at [541, 262] on button "Salvar" at bounding box center [551, 271] width 39 height 20
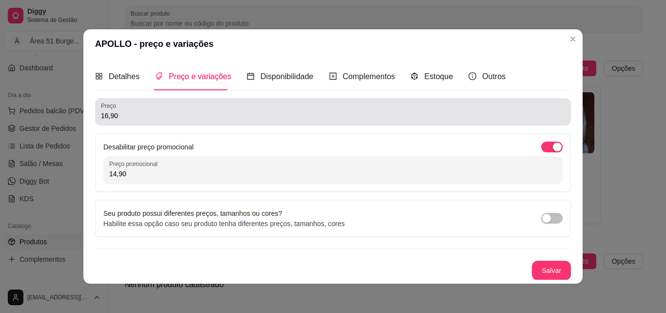
scroll to position [0, 0]
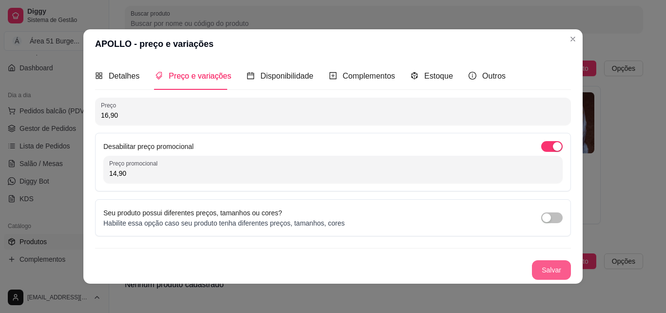
click at [536, 273] on button "Salvar" at bounding box center [551, 270] width 39 height 20
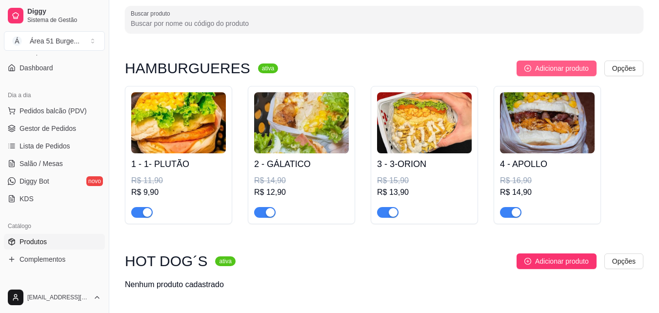
click at [546, 63] on span "Adicionar produto" at bounding box center [562, 68] width 54 height 11
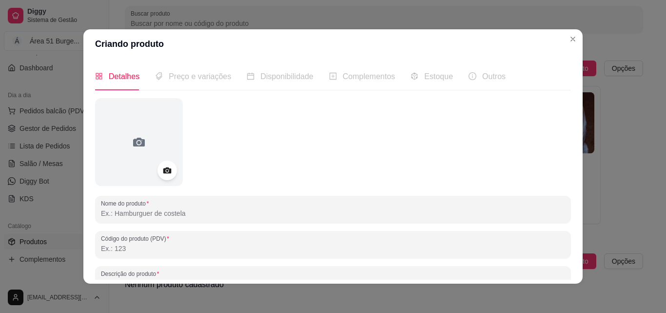
click at [110, 215] on input "Nome do produto" at bounding box center [333, 213] width 464 height 10
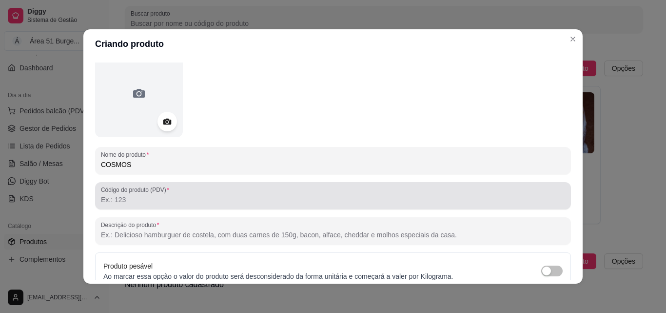
type input "COSMOS"
click at [127, 203] on input "Código do produto (PDV)" at bounding box center [333, 200] width 464 height 10
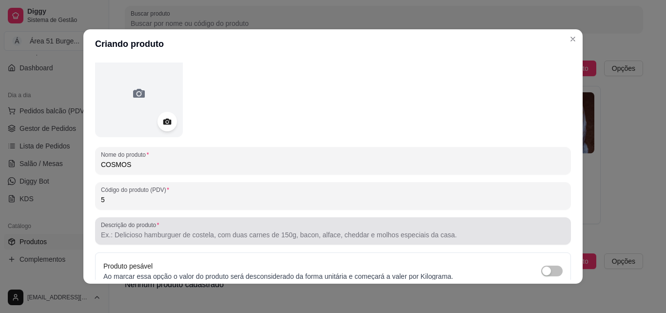
type input "5"
click at [221, 235] on input "Descrição do produto" at bounding box center [333, 235] width 464 height 10
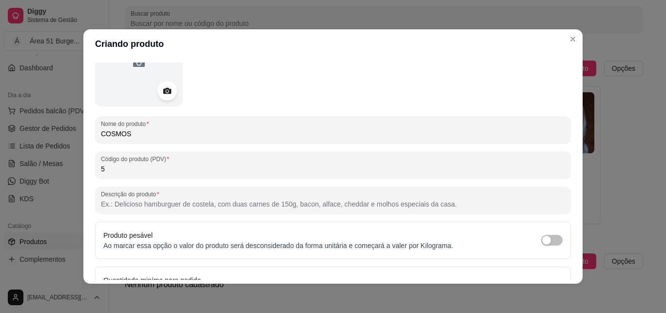
scroll to position [98, 0]
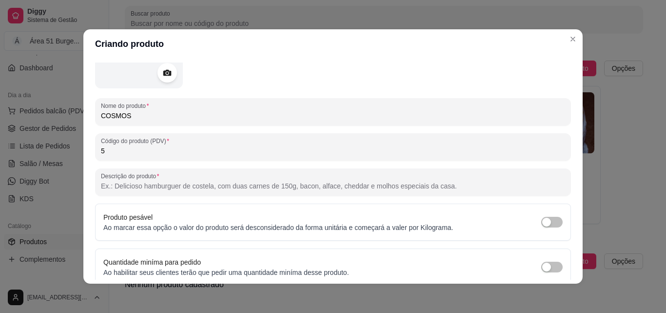
click at [148, 183] on input "Descrição do produto" at bounding box center [333, 186] width 464 height 10
paste input "Pão, hambúrguer bovino, presunto, mussarela, ovo, bacon, calabresa queijo, bata…"
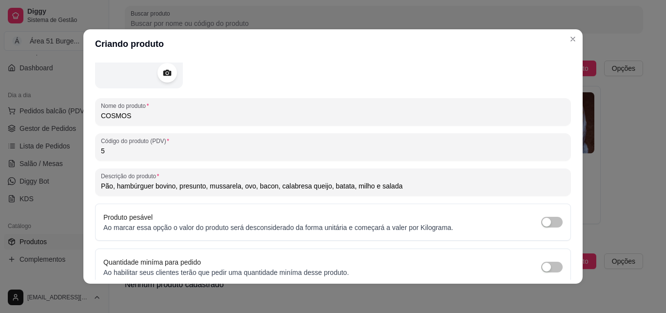
click at [215, 189] on input "Pão, hambúrguer bovino, presunto, mussarela, ovo, bacon, calabresa queijo, bata…" at bounding box center [333, 186] width 464 height 10
drag, startPoint x: 215, startPoint y: 189, endPoint x: 517, endPoint y: 101, distance: 315.1
click at [530, 104] on div "COSMOS" at bounding box center [333, 112] width 464 height 20
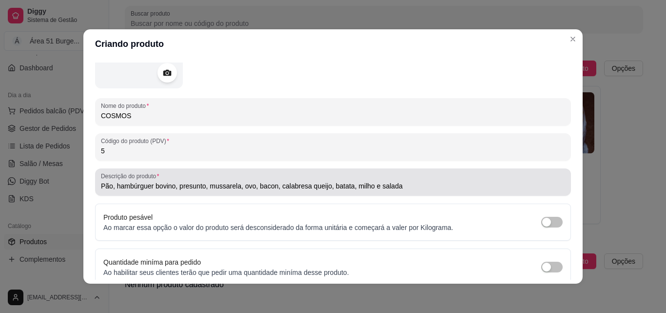
click at [235, 186] on input "Pão, hambúrguer bovino, presunto, mussarela, ovo, bacon, calabresa queijo, bata…" at bounding box center [333, 186] width 464 height 10
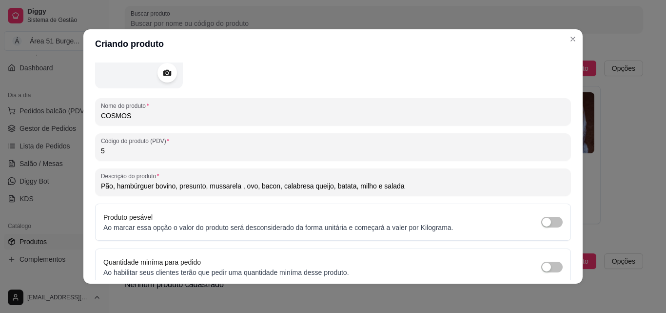
type input "Pão, hambúrguer bovino, presunto, mussarela , ovo, bacon, calabresa queijo, bat…"
click at [229, 188] on input "Pão, hambúrguer bovino, presunto, mussarela , ovo, bacon, calabresa queijo, bat…" at bounding box center [333, 186] width 464 height 10
drag, startPoint x: 222, startPoint y: 189, endPoint x: 464, endPoint y: 72, distance: 269.5
click at [464, 72] on div at bounding box center [333, 44] width 476 height 88
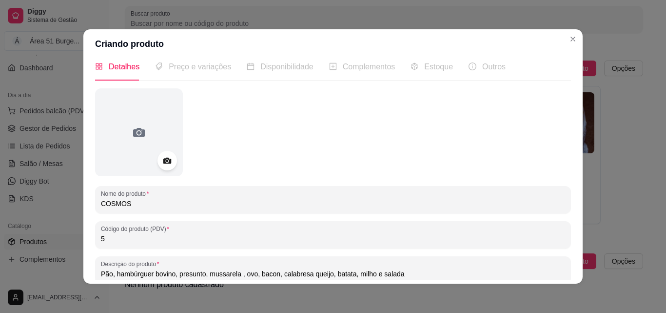
scroll to position [0, 0]
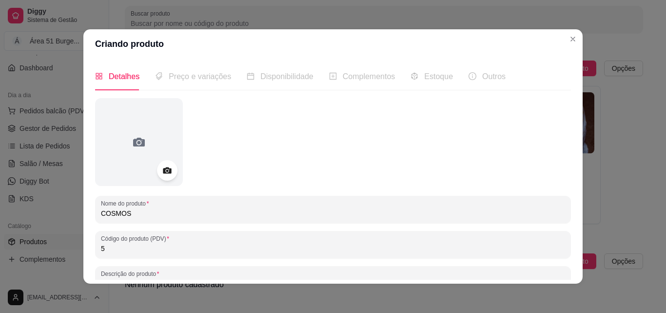
click at [166, 172] on circle at bounding box center [167, 170] width 2 height 2
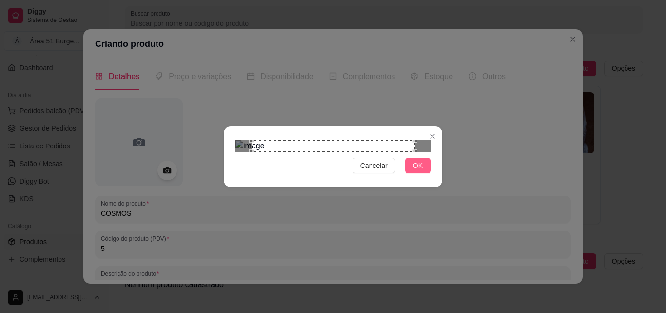
click at [416, 171] on span "OK" at bounding box center [418, 165] width 10 height 11
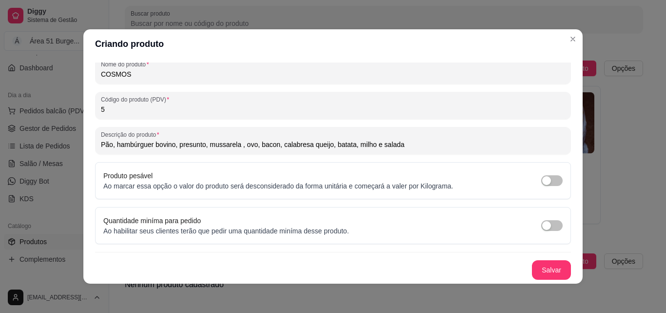
scroll to position [2, 0]
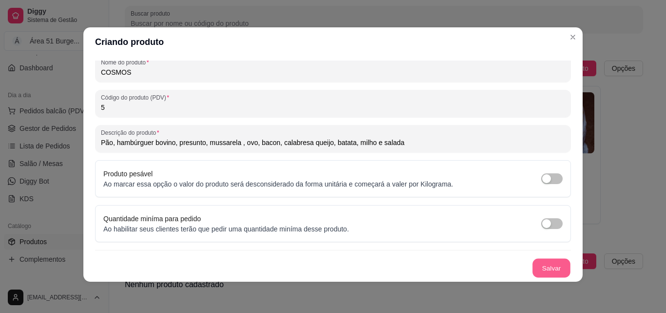
click at [536, 270] on button "Salvar" at bounding box center [552, 268] width 38 height 19
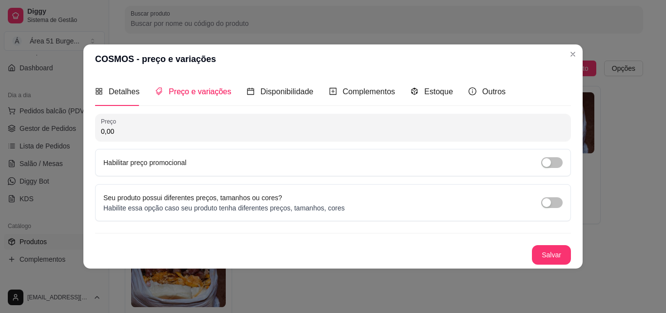
scroll to position [0, 0]
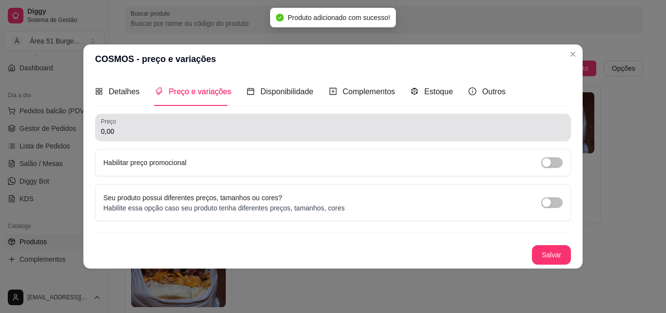
click at [140, 131] on input "0,00" at bounding box center [333, 131] width 464 height 10
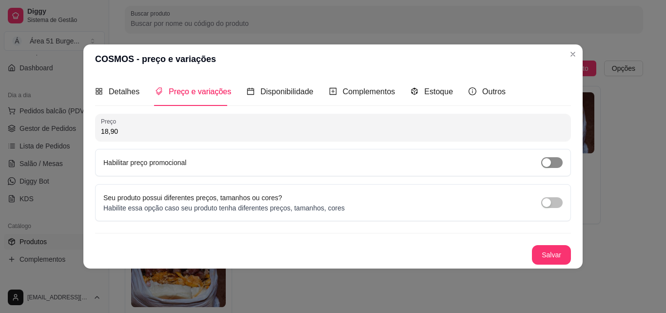
type input "18,90"
click at [550, 161] on div "button" at bounding box center [547, 162] width 9 height 9
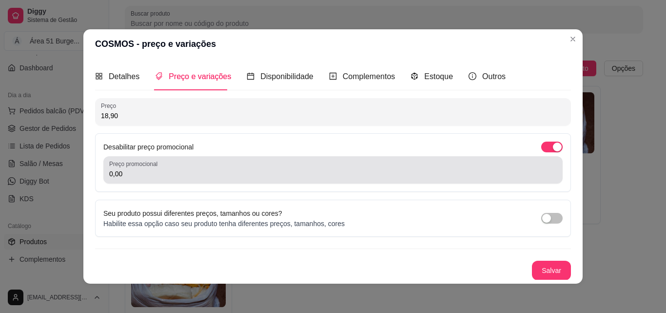
click at [132, 173] on input "0,00" at bounding box center [333, 174] width 448 height 10
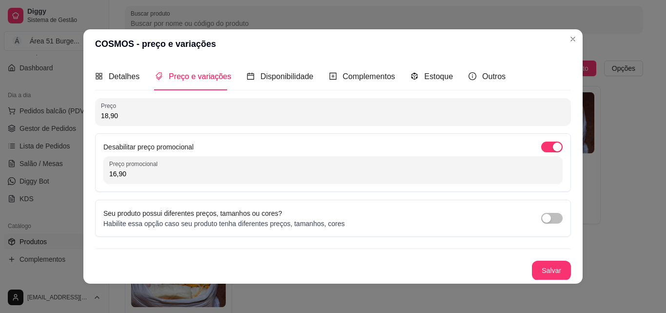
scroll to position [0, 0]
type input "16,90"
click at [532, 271] on button "Salvar" at bounding box center [551, 270] width 39 height 20
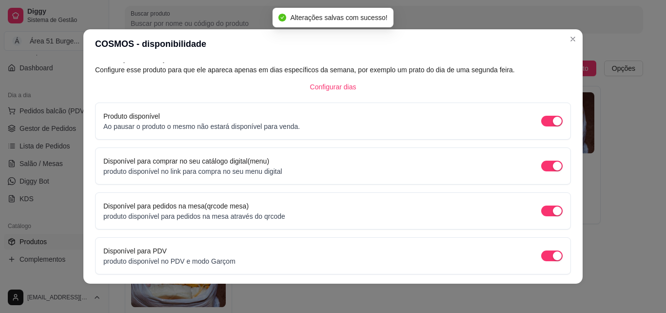
scroll to position [88, 0]
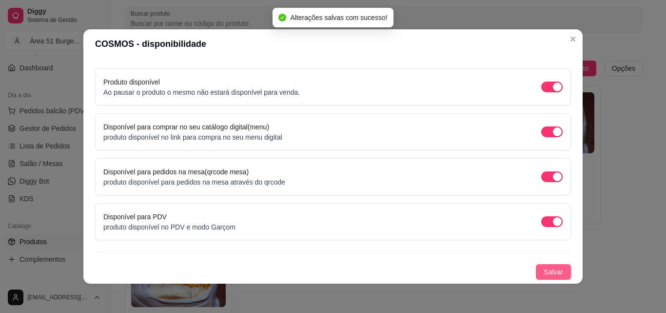
click at [544, 273] on span "Salvar" at bounding box center [554, 271] width 20 height 11
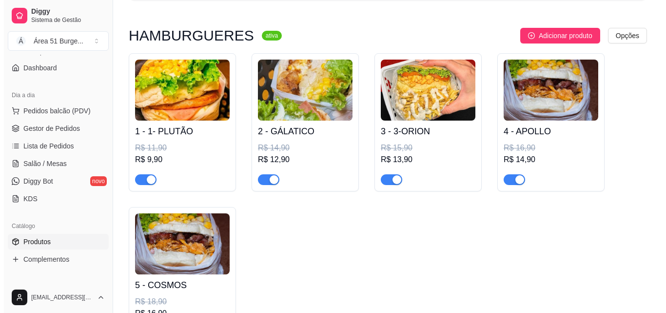
scroll to position [98, 0]
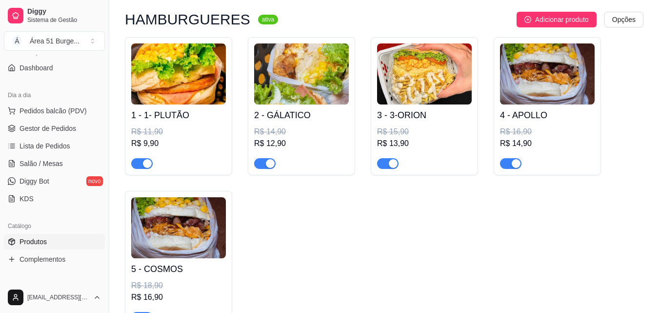
click at [235, 228] on div "1 - 1- PLUTÃO R$ 11,90 R$ 9,90 2 - GÁLATICO R$ 14,90 R$ 12,90 3 - 3-ORION R$ 15…" at bounding box center [384, 183] width 519 height 292
click at [226, 230] on div "5 - COSMOS R$ 18,90 R$ 16,90" at bounding box center [178, 260] width 107 height 138
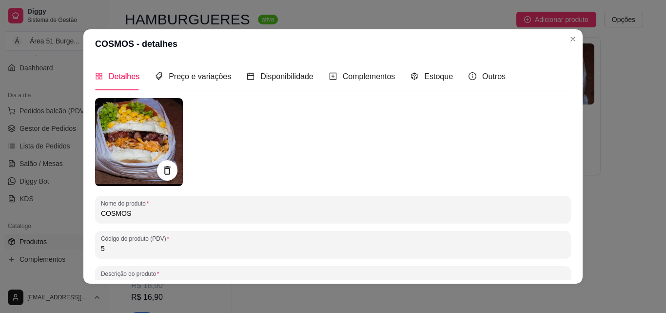
click at [170, 173] on div at bounding box center [167, 170] width 20 height 20
click at [164, 166] on icon at bounding box center [167, 170] width 6 height 8
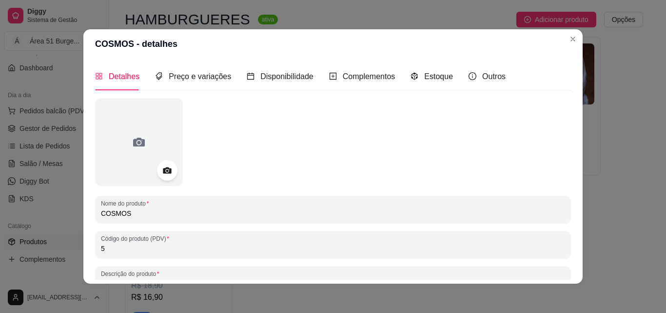
click at [163, 172] on icon at bounding box center [166, 170] width 11 height 11
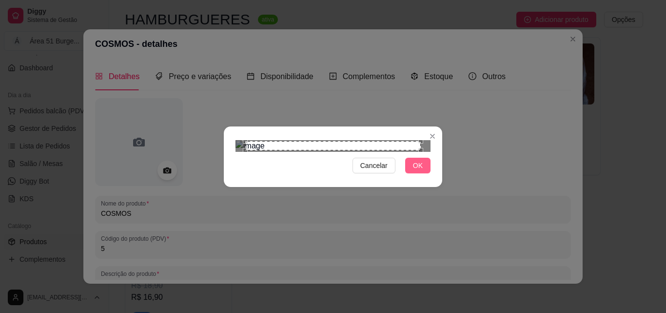
click at [415, 171] on span "OK" at bounding box center [418, 165] width 10 height 11
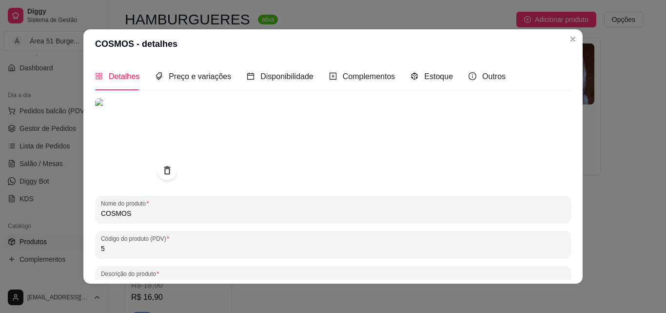
scroll to position [139, 0]
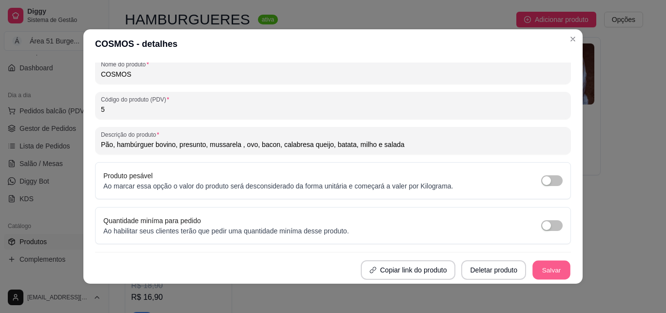
click at [554, 275] on button "Salvar" at bounding box center [552, 270] width 38 height 19
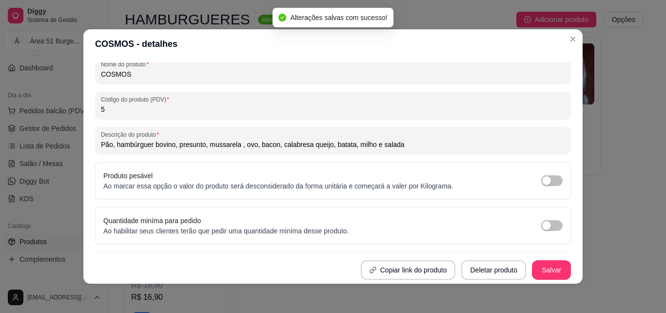
scroll to position [2, 0]
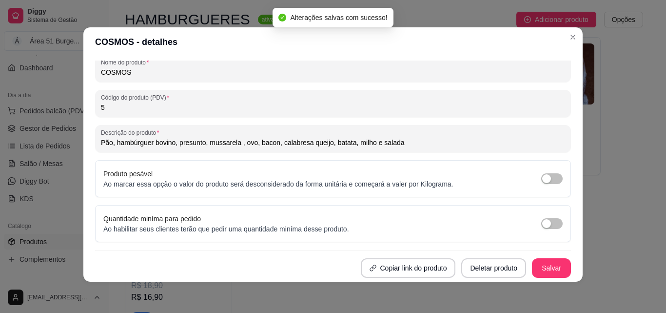
click at [534, 281] on div "Detalhes Preço e variações Disponibilidade Complementos Estoque Outros Nome do …" at bounding box center [333, 169] width 500 height 225
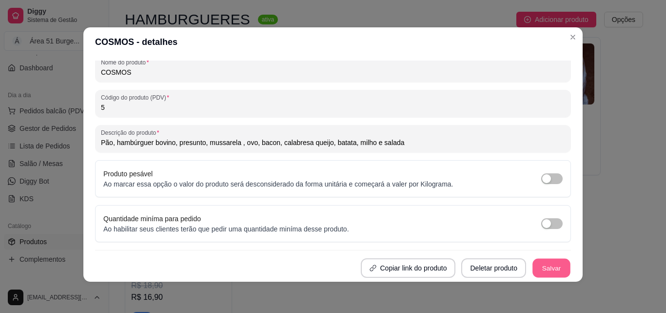
click at [534, 274] on button "Salvar" at bounding box center [552, 268] width 38 height 19
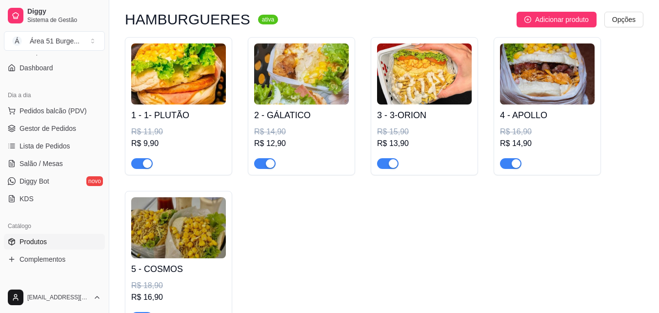
click at [392, 87] on img at bounding box center [424, 73] width 95 height 61
click at [312, 105] on div "2 - GÁLATICO R$ 14,90 R$ 12,90" at bounding box center [301, 136] width 95 height 64
click at [505, 130] on div "R$ 16,90" at bounding box center [547, 132] width 95 height 12
click at [560, 13] on button "Adicionar produto" at bounding box center [557, 20] width 80 height 16
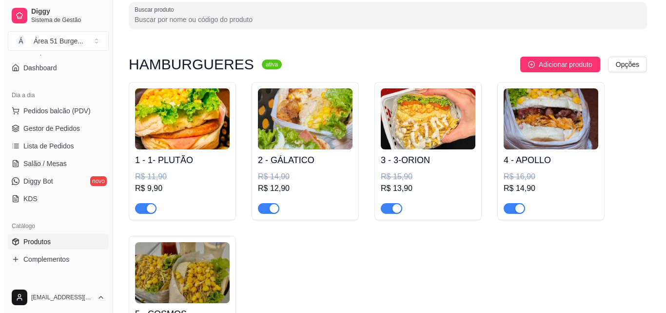
scroll to position [49, 0]
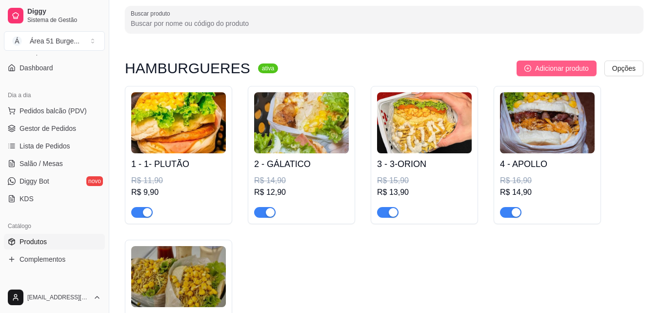
click at [544, 66] on span "Adicionar produto" at bounding box center [562, 68] width 54 height 11
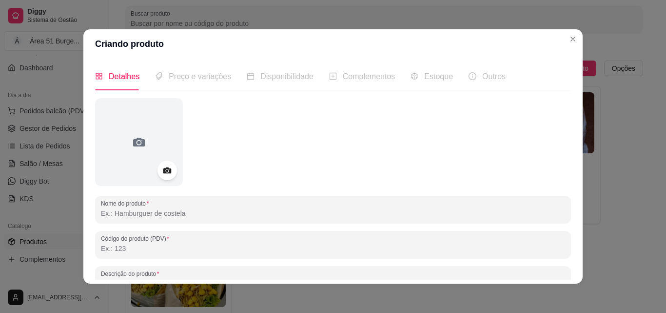
click at [153, 215] on input "Nome do produto" at bounding box center [333, 213] width 464 height 10
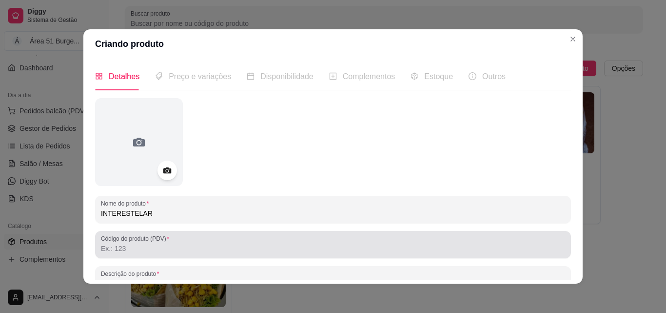
type input "INTERESTELAR"
click at [129, 246] on input "Código do produto (PDV)" at bounding box center [333, 248] width 464 height 10
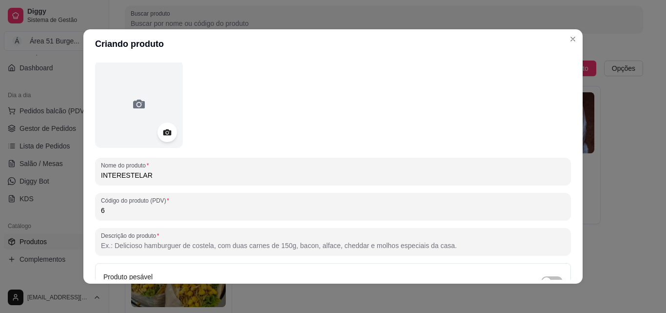
scroll to position [98, 0]
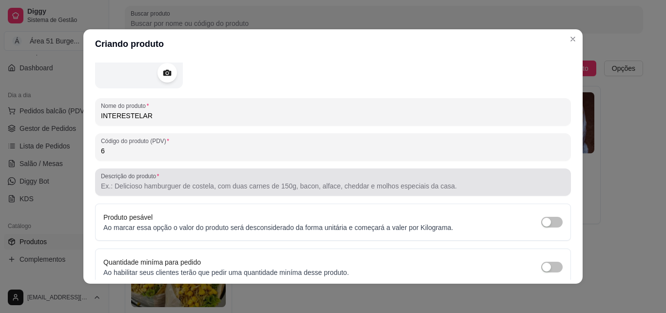
type input "6"
click at [156, 186] on input "Descrição do produto" at bounding box center [333, 186] width 464 height 10
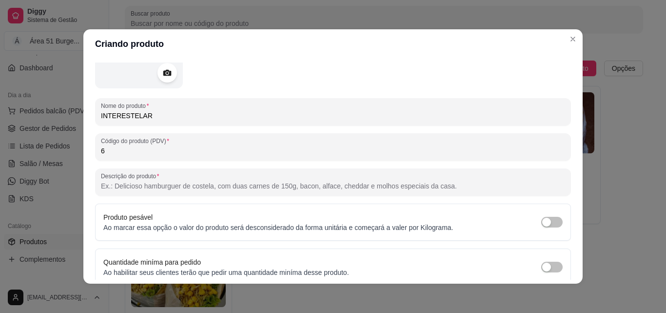
paste input "Pão, [PERSON_NAME], [PERSON_NAME], 2 queijos, batata, milho, abacaxi e salada"
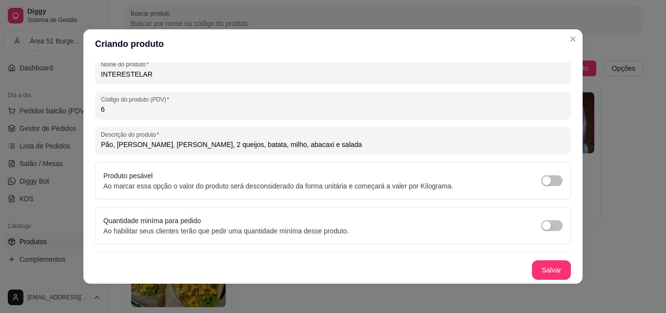
scroll to position [2, 0]
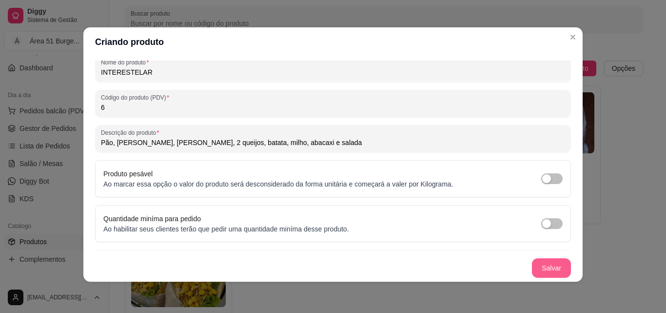
type input "Pão, [PERSON_NAME], [PERSON_NAME], 2 queijos, batata, milho, abacaxi e salada"
click at [542, 271] on button "Salvar" at bounding box center [552, 268] width 38 height 19
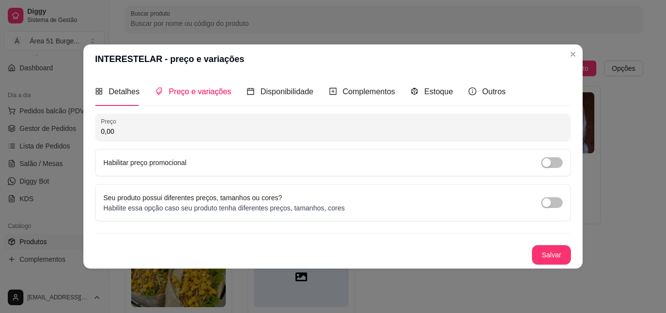
scroll to position [0, 0]
click at [127, 130] on input "0,00" at bounding box center [333, 131] width 464 height 10
type input "18,90"
click at [556, 167] on span "button" at bounding box center [552, 162] width 21 height 11
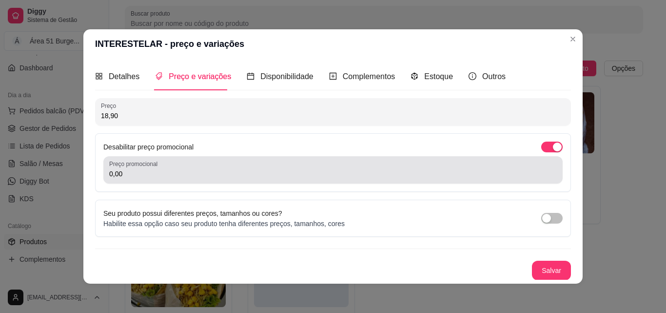
drag, startPoint x: 155, startPoint y: 163, endPoint x: 145, endPoint y: 172, distance: 13.5
click at [153, 165] on label "Preço promocional" at bounding box center [135, 164] width 52 height 8
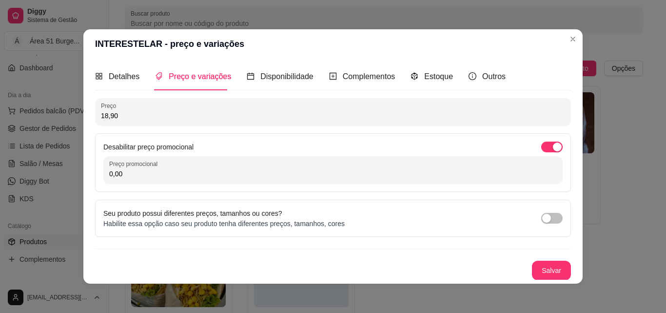
click at [141, 170] on input "0,00" at bounding box center [333, 174] width 448 height 10
type input "16,90"
click at [545, 269] on button "Salvar" at bounding box center [551, 270] width 39 height 20
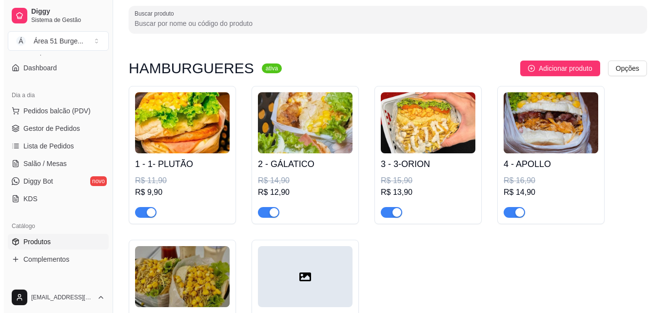
scroll to position [244, 0]
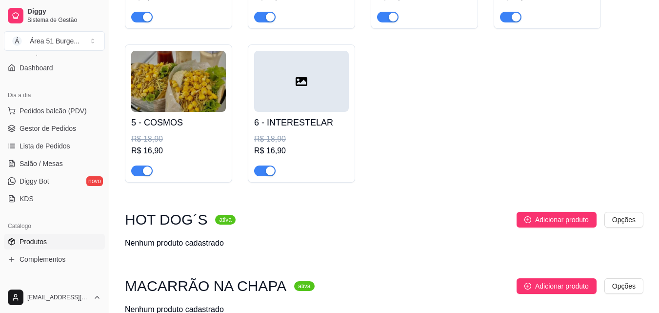
click at [297, 80] on icon at bounding box center [302, 81] width 12 height 9
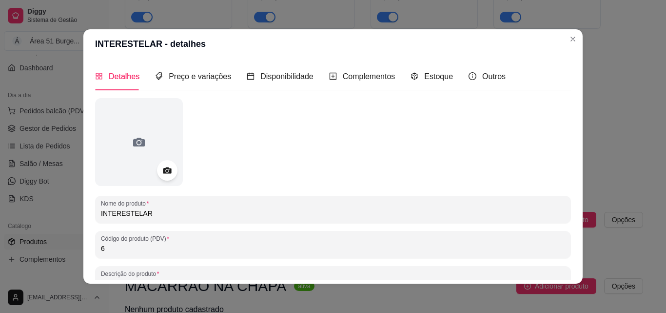
click at [157, 170] on div at bounding box center [167, 170] width 20 height 20
click at [165, 172] on icon at bounding box center [166, 170] width 11 height 11
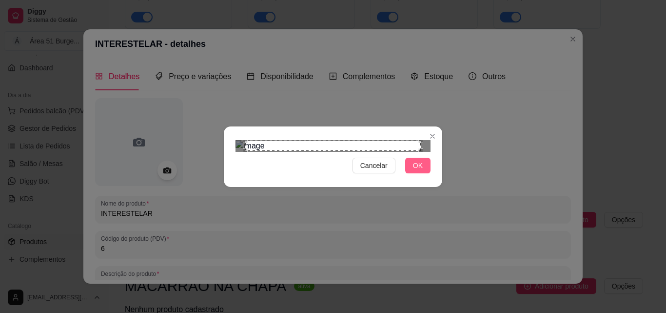
click at [410, 173] on button "OK" at bounding box center [417, 166] width 25 height 16
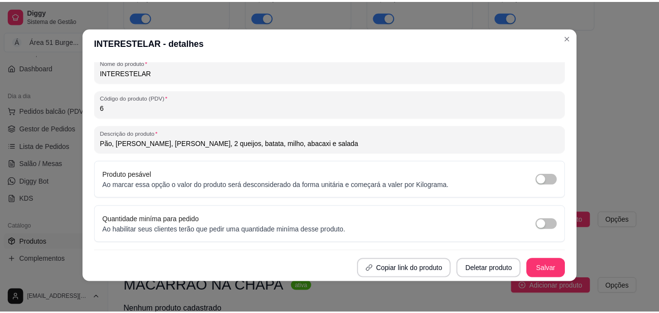
scroll to position [2, 0]
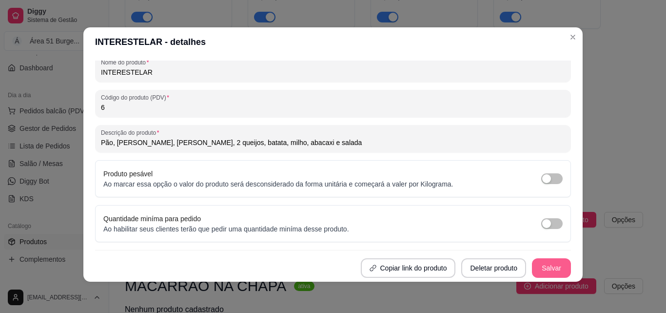
click at [543, 267] on button "Salvar" at bounding box center [551, 268] width 39 height 20
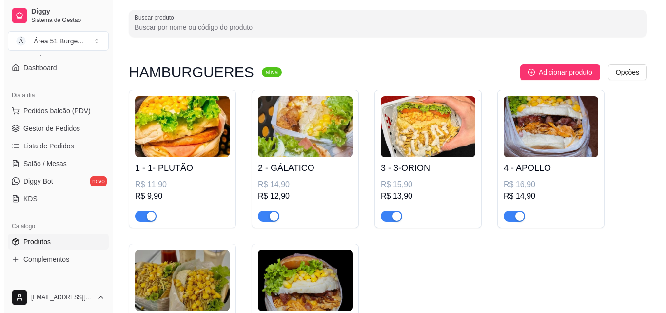
scroll to position [0, 0]
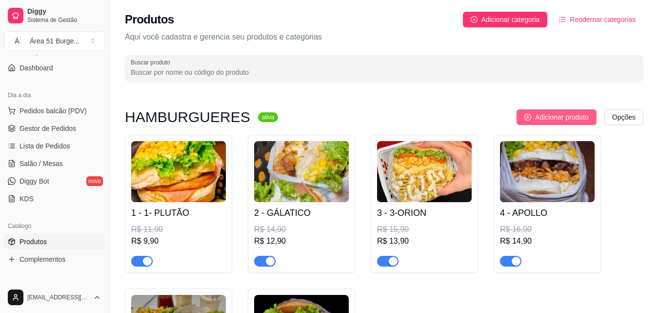
click at [555, 117] on span "Adicionar produto" at bounding box center [562, 117] width 54 height 11
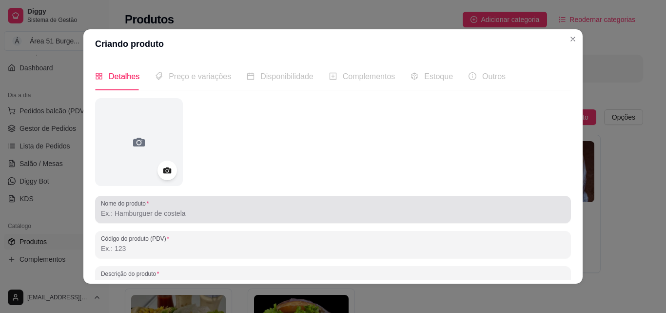
click at [227, 219] on div at bounding box center [333, 210] width 464 height 20
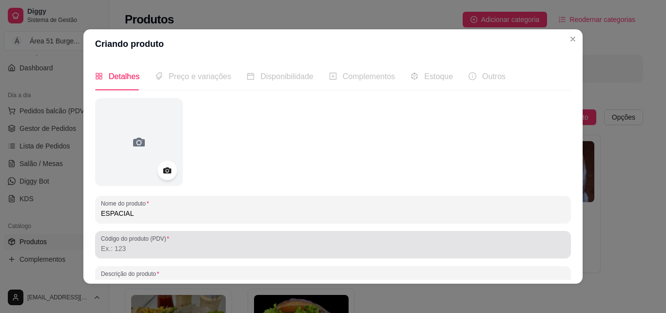
type input "ESPACIAL"
click at [118, 248] on input "Código do produto (PDV)" at bounding box center [333, 248] width 464 height 10
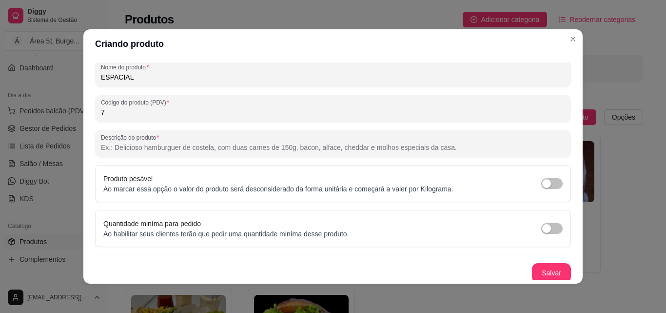
scroll to position [139, 0]
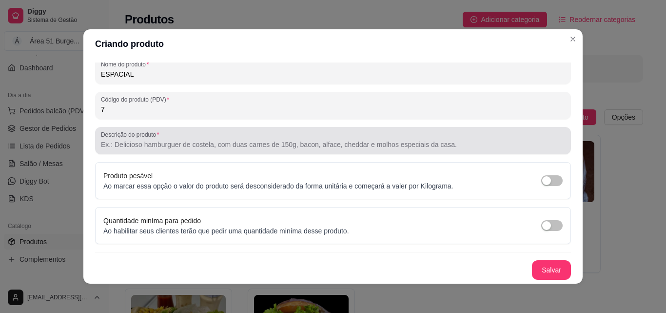
type input "7"
click at [200, 142] on input "Descrição do produto" at bounding box center [333, 145] width 464 height 10
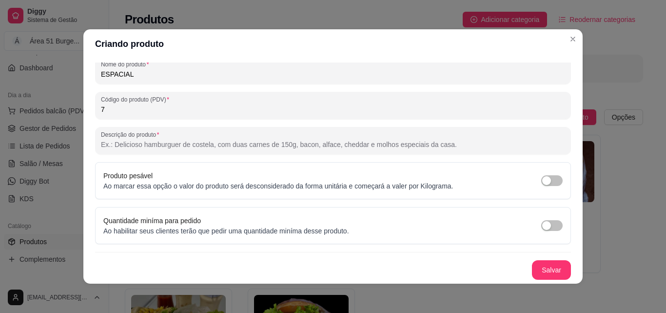
paste input "Pão, 2 hambúrgueres de frango , 2ovo, , 2 queijos, [GEOGRAPHIC_DATA], [GEOGRAPH…"
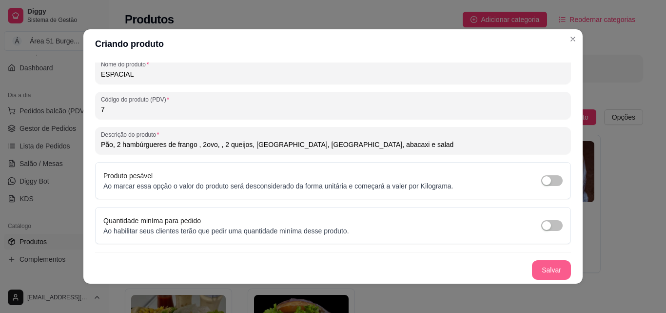
type input "Pão, 2 hambúrgueres de frango , 2ovo, , 2 queijos, [GEOGRAPHIC_DATA], [GEOGRAPH…"
click at [540, 274] on button "Salvar" at bounding box center [551, 270] width 39 height 20
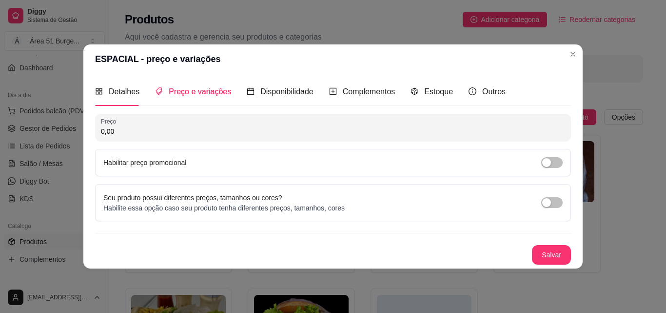
scroll to position [0, 0]
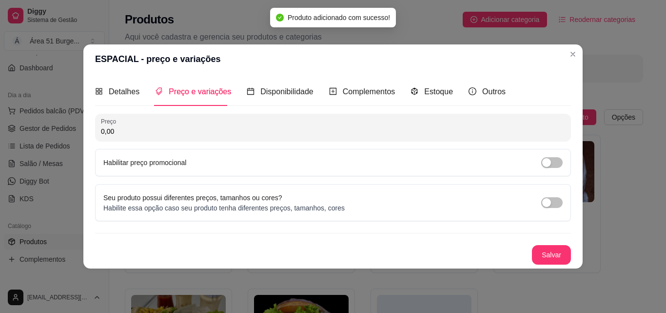
drag, startPoint x: 124, startPoint y: 132, endPoint x: 61, endPoint y: 132, distance: 62.9
click at [61, 132] on div "ESPACIAL - preço e variações Detalhes Preço e variações Disponibilidade Complem…" at bounding box center [333, 156] width 666 height 313
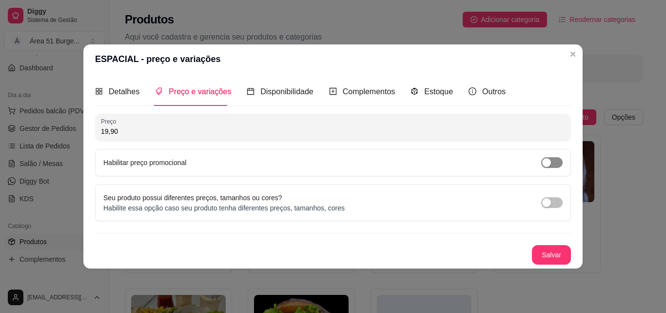
type input "19,90"
click at [550, 161] on div "button" at bounding box center [547, 162] width 9 height 9
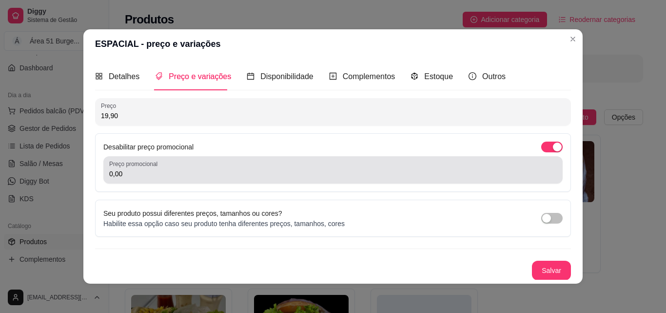
click at [195, 180] on div "Preço promocional 0,00" at bounding box center [333, 169] width 460 height 27
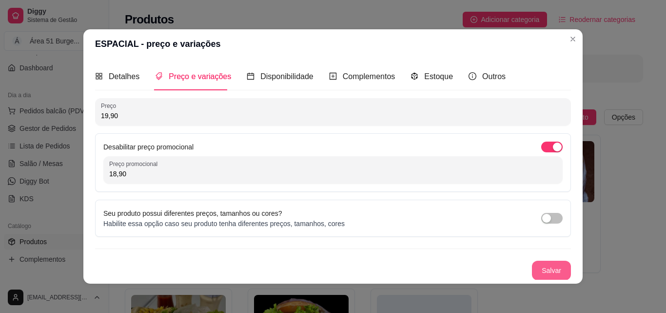
type input "18,90"
click at [532, 270] on button "Salvar" at bounding box center [551, 271] width 39 height 20
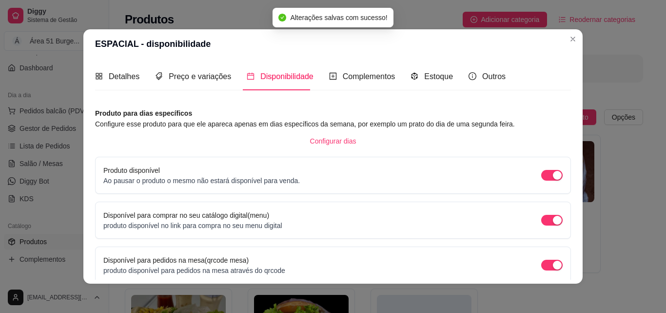
scroll to position [88, 0]
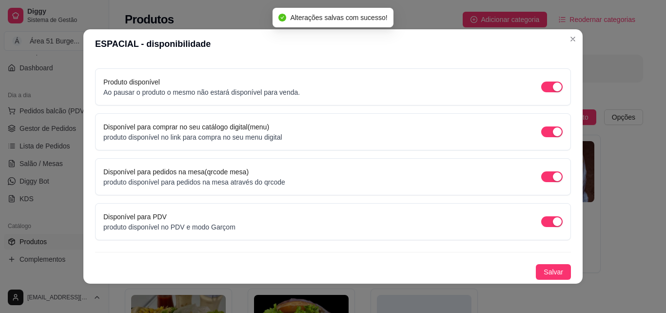
drag, startPoint x: 549, startPoint y: 271, endPoint x: 363, endPoint y: 234, distance: 190.1
click at [549, 271] on span "Salvar" at bounding box center [554, 271] width 20 height 11
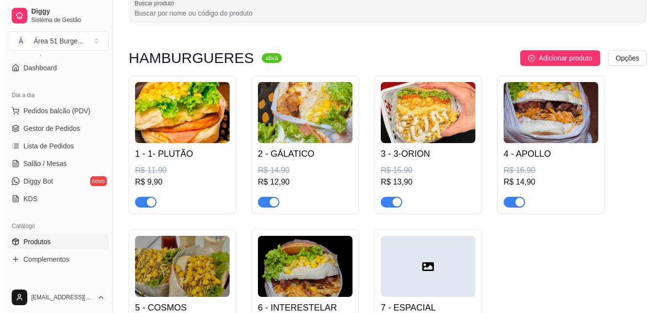
scroll to position [244, 0]
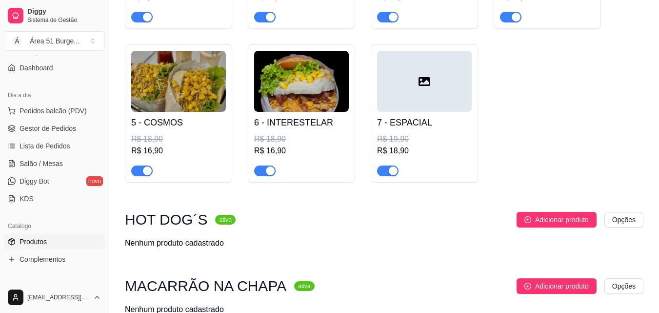
click at [400, 131] on div "7 - ESPACIAL R$ 19,90 R$ 18,90" at bounding box center [424, 144] width 95 height 64
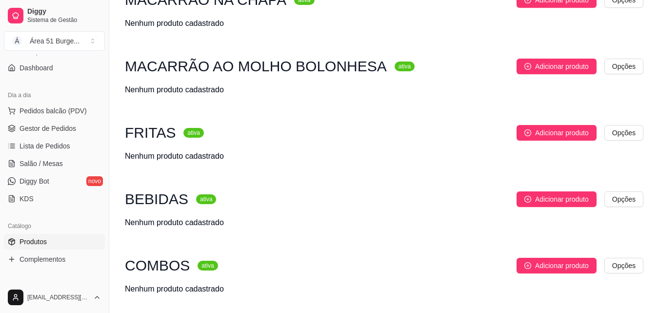
scroll to position [537, 0]
